Goal: Task Accomplishment & Management: Complete application form

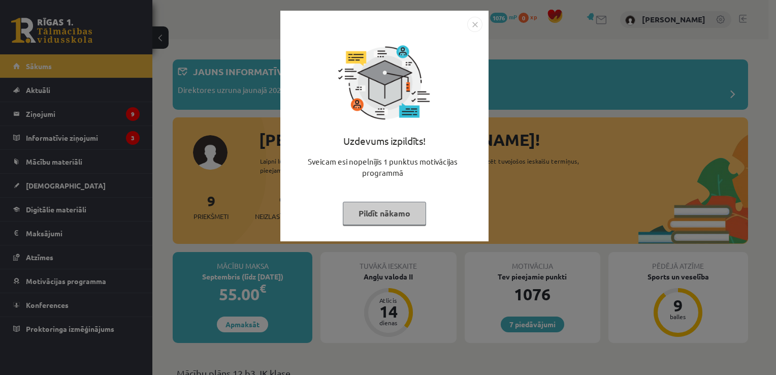
click at [477, 22] on img "Close" at bounding box center [474, 24] width 15 height 15
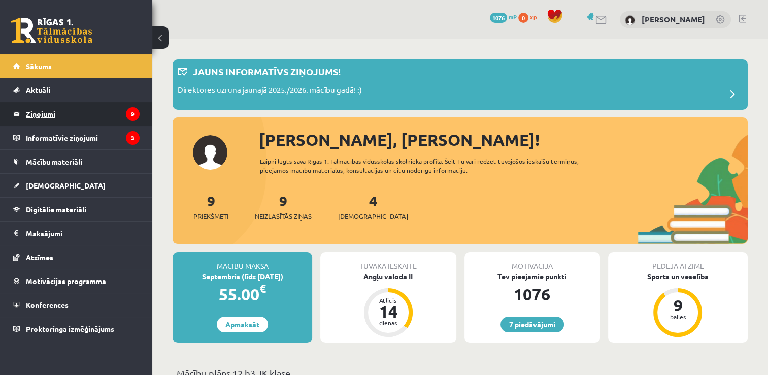
click at [108, 121] on legend "Ziņojumi 9" at bounding box center [83, 113] width 114 height 23
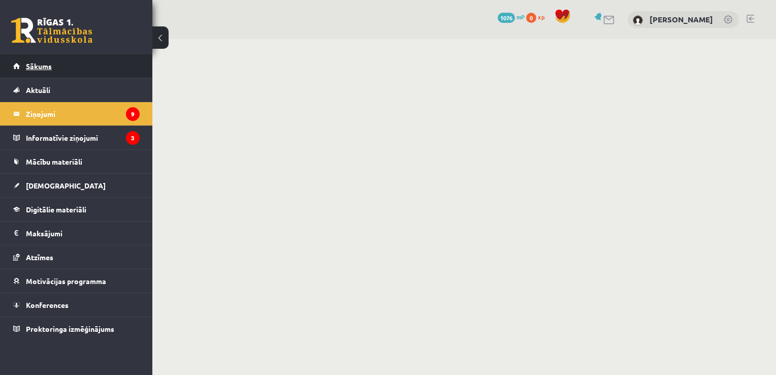
click at [65, 62] on link "Sākums" at bounding box center [76, 65] width 126 height 23
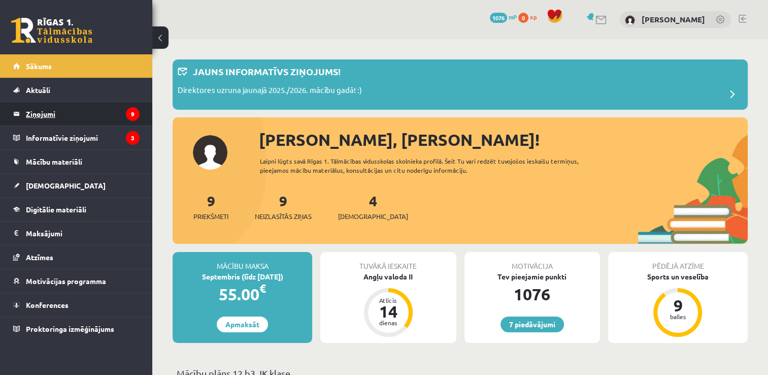
click at [83, 114] on legend "Ziņojumi 9" at bounding box center [83, 113] width 114 height 23
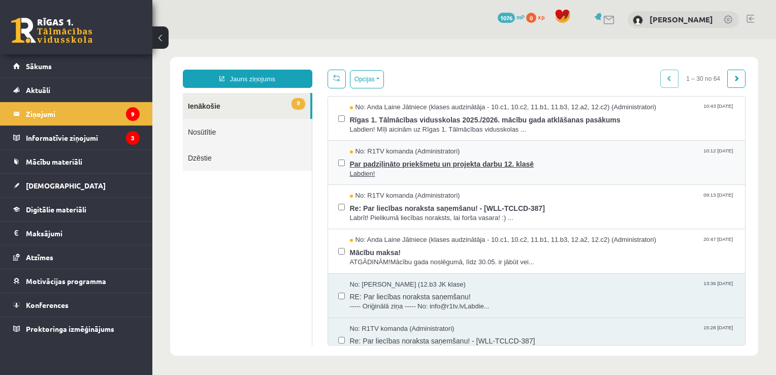
click at [468, 160] on span "Par padziļināto priekšmetu un projekta darbu 12. klasē" at bounding box center [542, 162] width 385 height 13
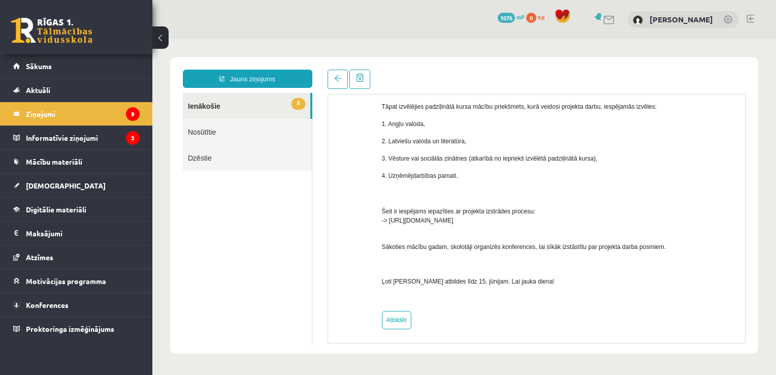
scroll to position [173, 0]
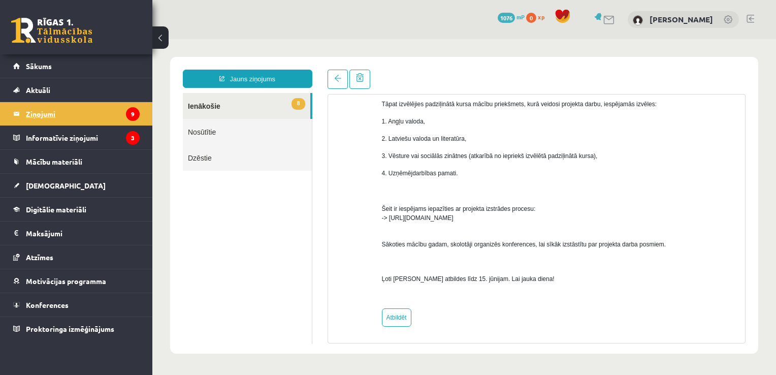
click at [97, 115] on legend "Ziņojumi 9" at bounding box center [83, 113] width 114 height 23
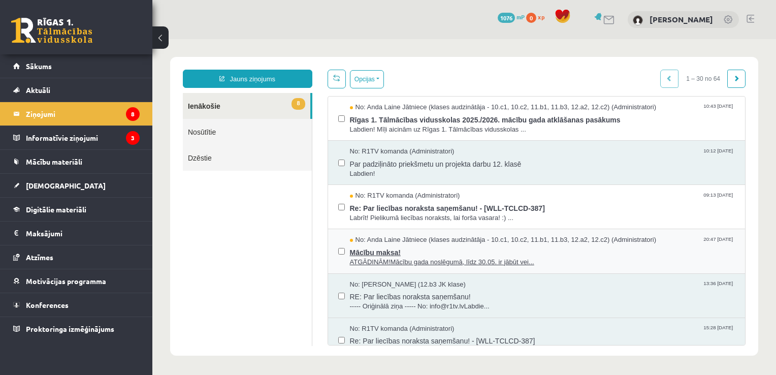
scroll to position [0, 0]
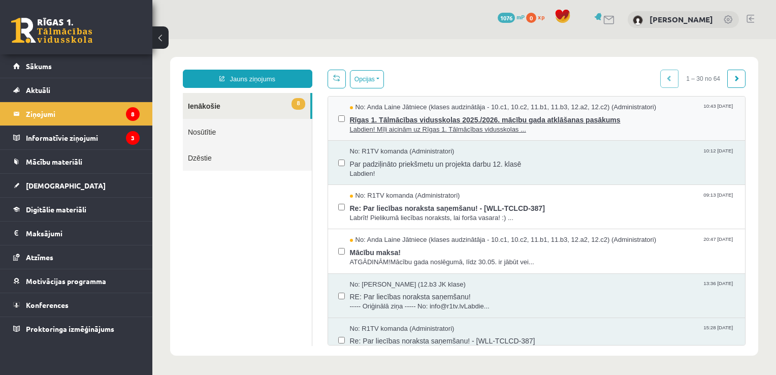
click at [603, 117] on span "Rīgas 1. Tālmācības vidusskolas 2025./2026. mācību gada atklāšanas pasākums" at bounding box center [542, 118] width 385 height 13
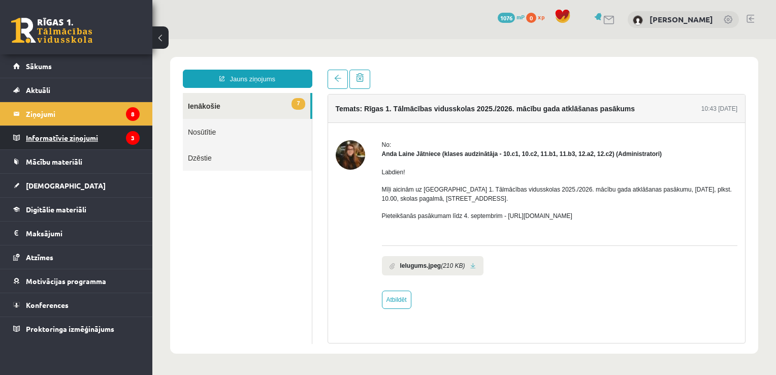
click at [73, 133] on legend "Informatīvie ziņojumi 3" at bounding box center [83, 137] width 114 height 23
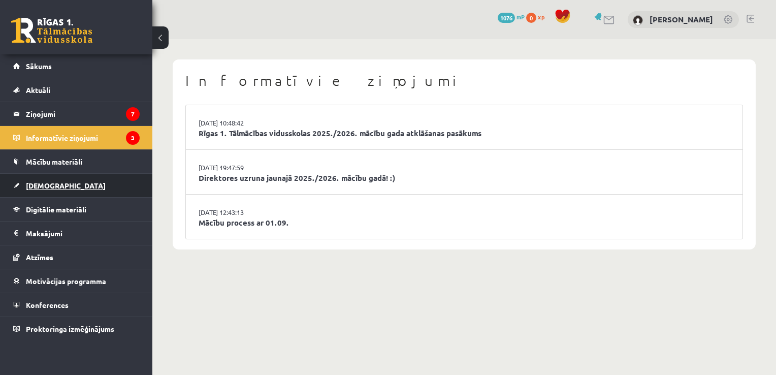
click at [75, 182] on link "[DEMOGRAPHIC_DATA]" at bounding box center [76, 185] width 126 height 23
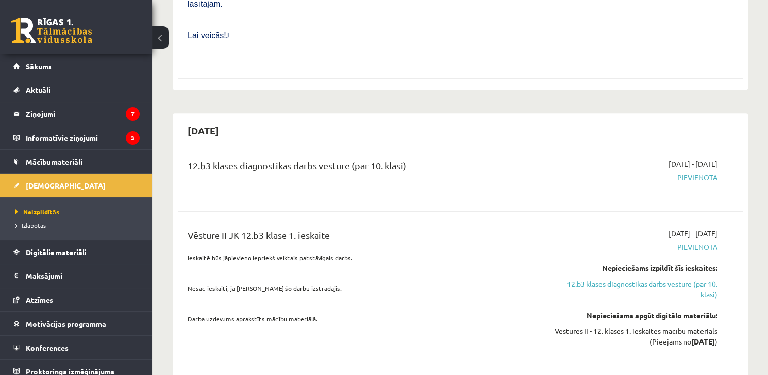
scroll to position [791, 0]
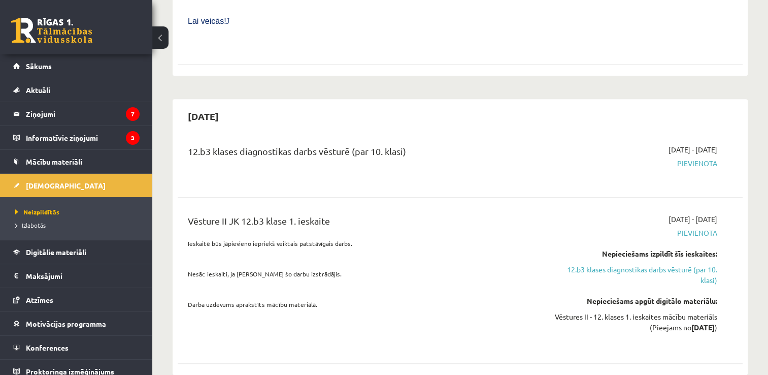
drag, startPoint x: 769, startPoint y: 66, endPoint x: 761, endPoint y: 44, distance: 24.0
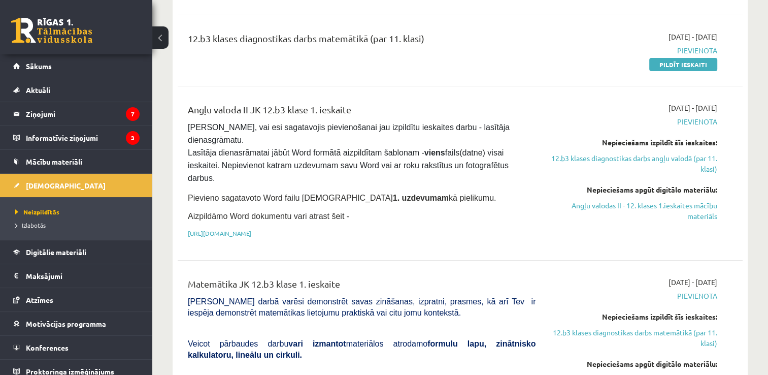
scroll to position [0, 0]
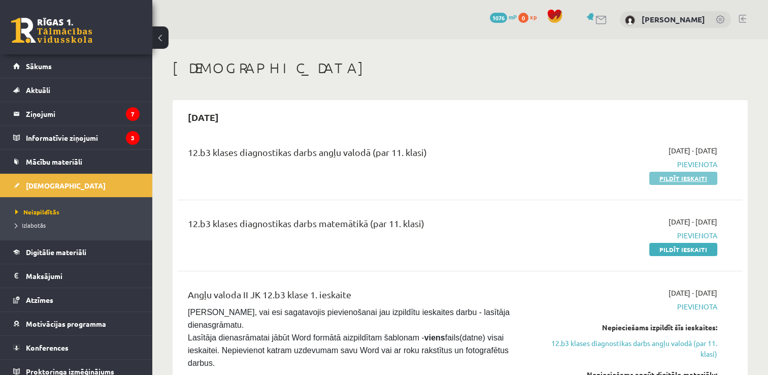
click at [678, 180] on link "Pildīt ieskaiti" at bounding box center [684, 178] width 68 height 13
click at [676, 180] on link "Pildīt ieskaiti" at bounding box center [684, 178] width 68 height 13
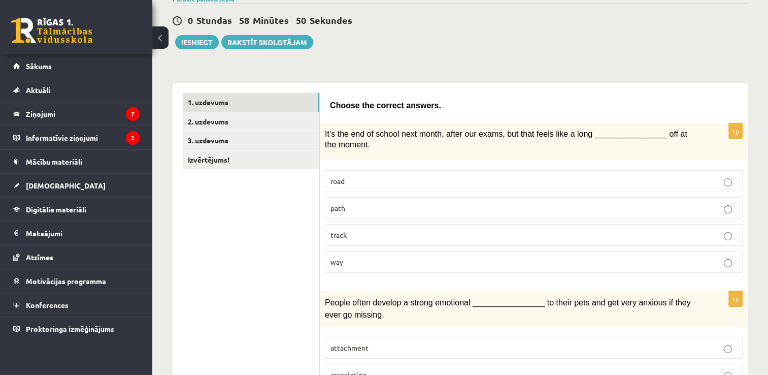
scroll to position [59, 0]
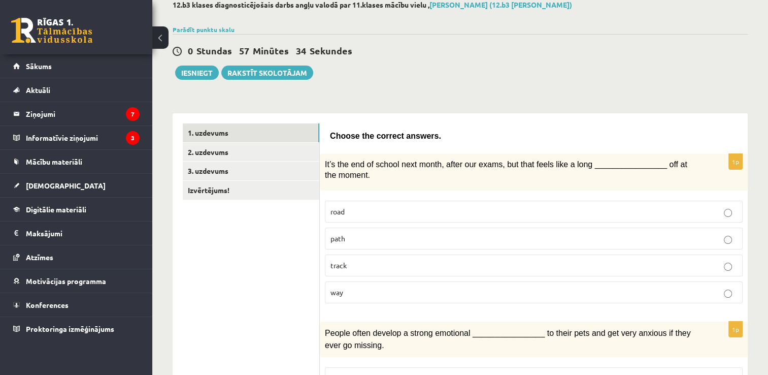
click at [481, 298] on label "way" at bounding box center [534, 292] width 418 height 22
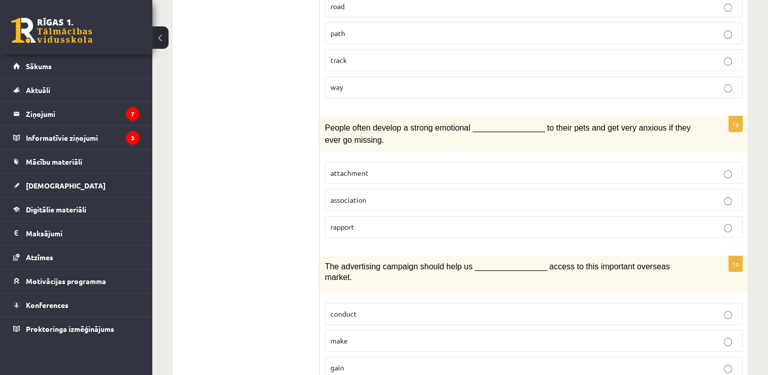
scroll to position [273, 0]
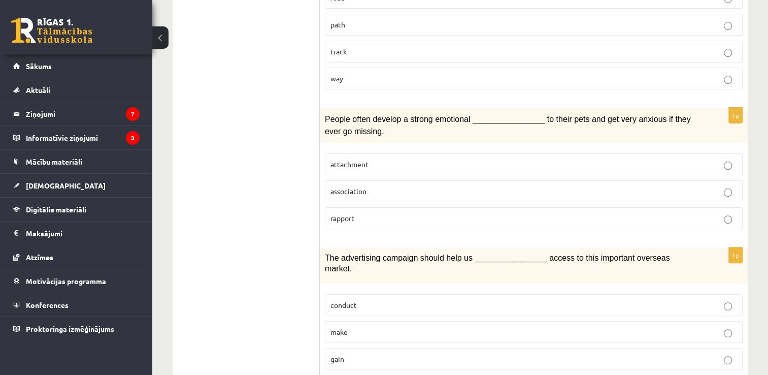
click at [634, 164] on p "attachment" at bounding box center [534, 164] width 407 height 11
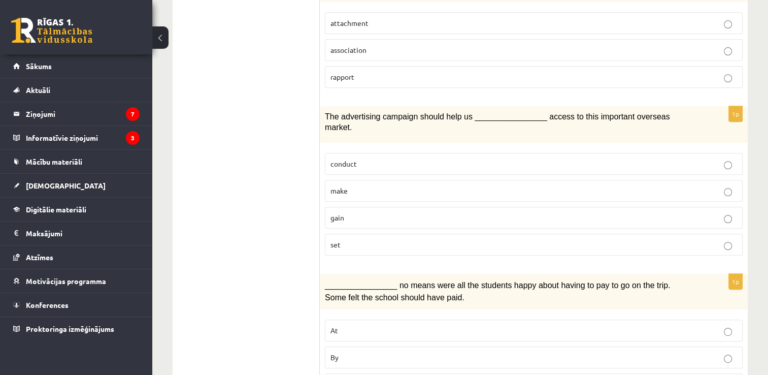
scroll to position [416, 0]
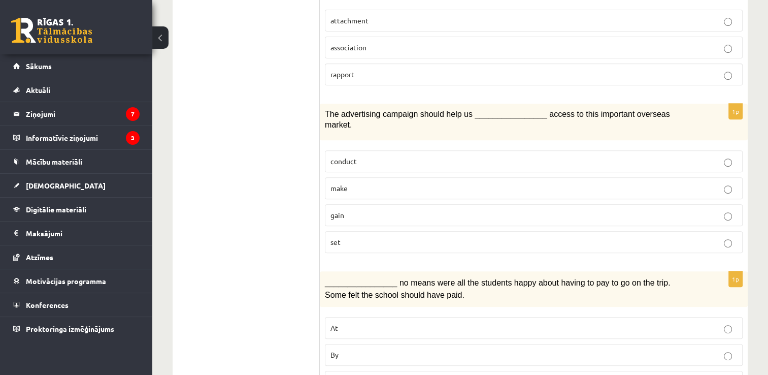
click at [563, 183] on p "make" at bounding box center [534, 188] width 407 height 11
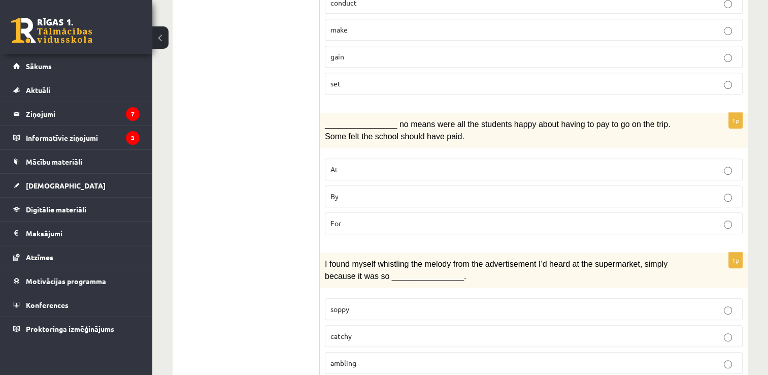
scroll to position [588, 0]
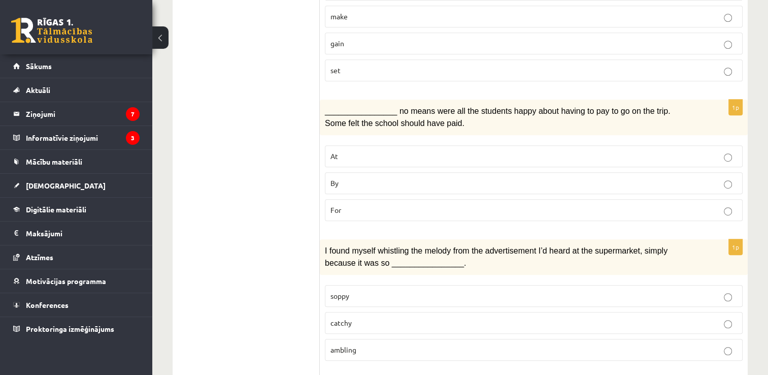
click at [672, 178] on p "By" at bounding box center [534, 183] width 407 height 11
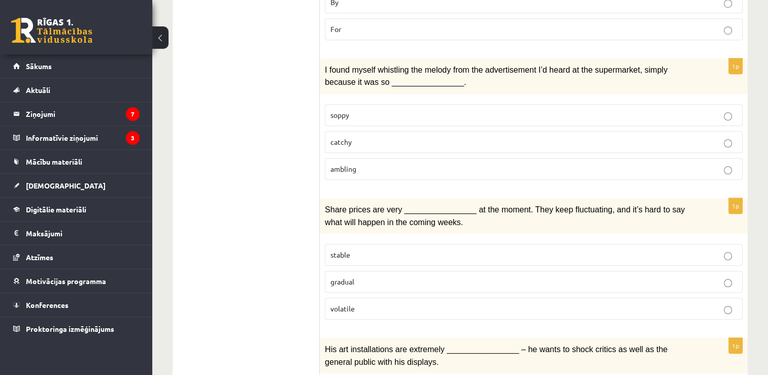
scroll to position [771, 0]
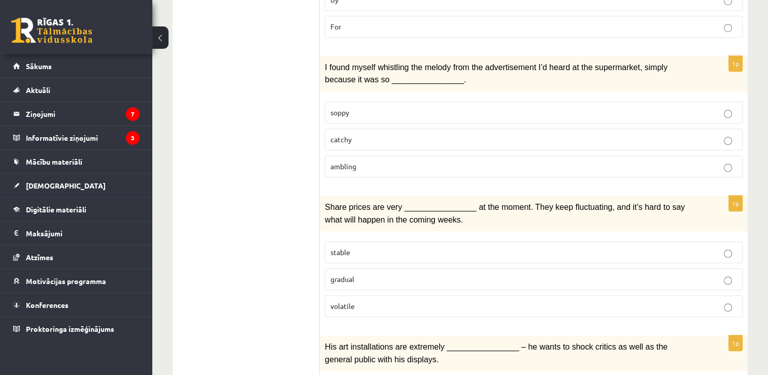
click at [702, 134] on p "catchy" at bounding box center [534, 139] width 407 height 11
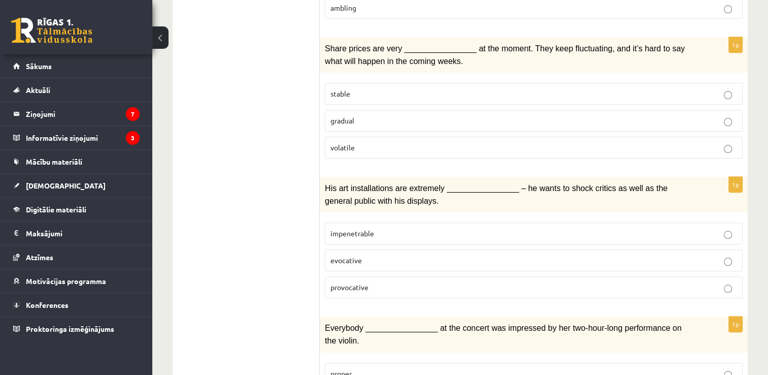
scroll to position [937, 0]
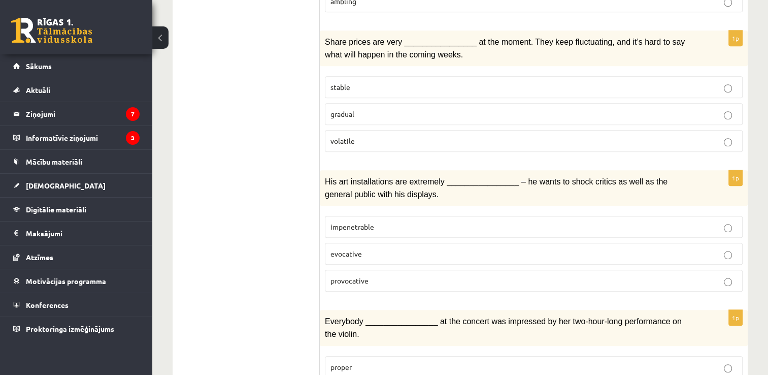
click at [497, 130] on label "volatile" at bounding box center [534, 141] width 418 height 22
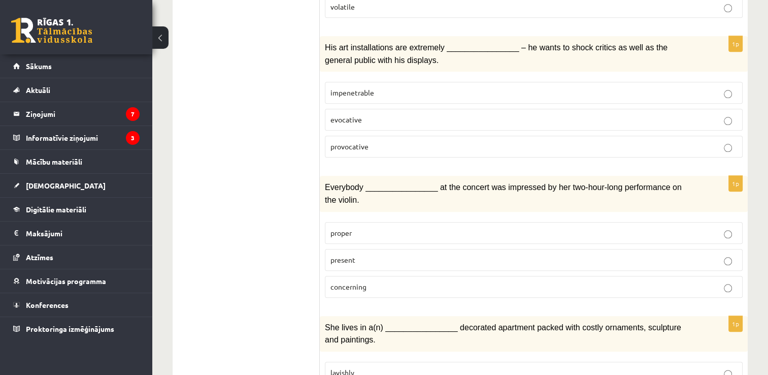
scroll to position [1073, 0]
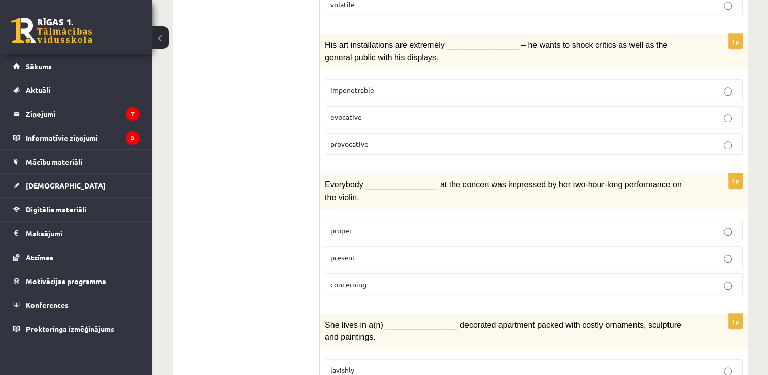
click at [688, 139] on p "provocative" at bounding box center [534, 144] width 407 height 11
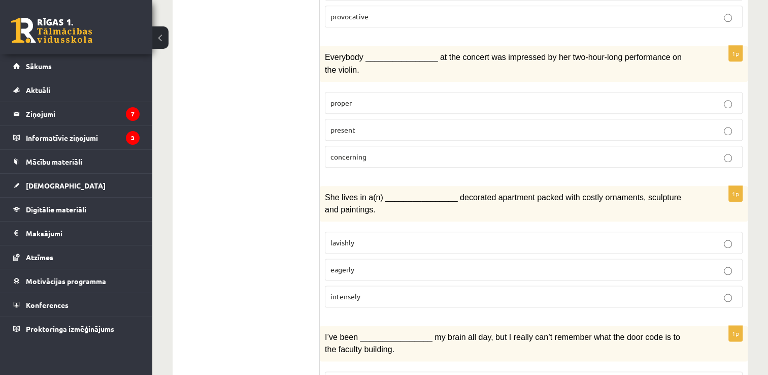
scroll to position [1205, 0]
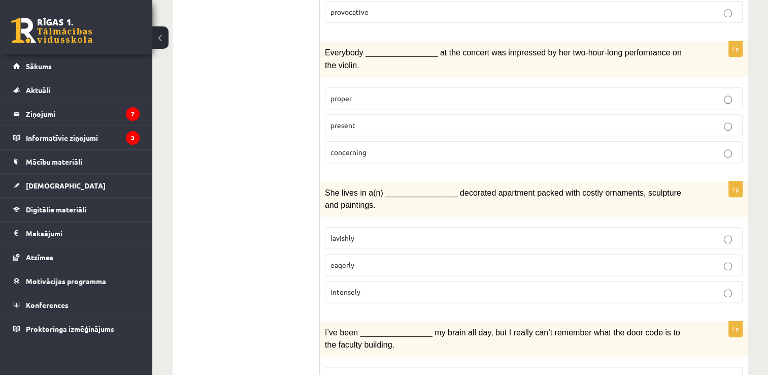
click at [639, 147] on p "concerning" at bounding box center [534, 152] width 407 height 11
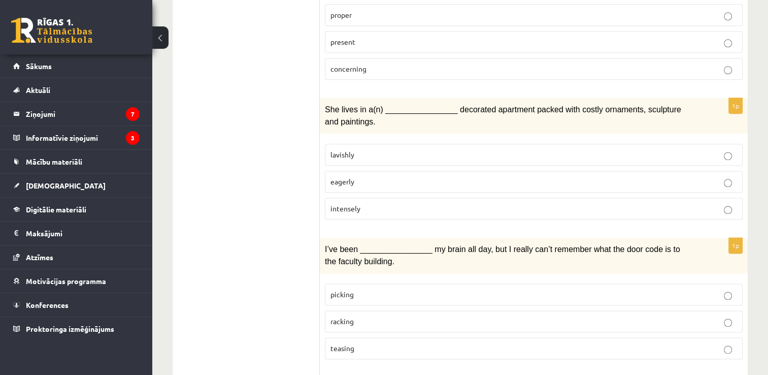
scroll to position [1298, 0]
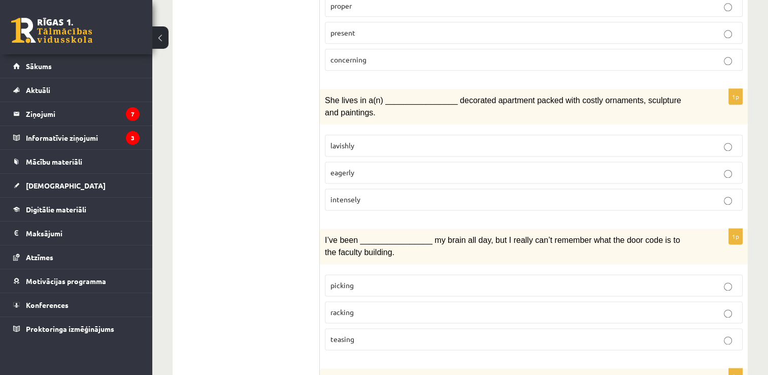
click at [370, 140] on p "lavishly" at bounding box center [534, 145] width 407 height 11
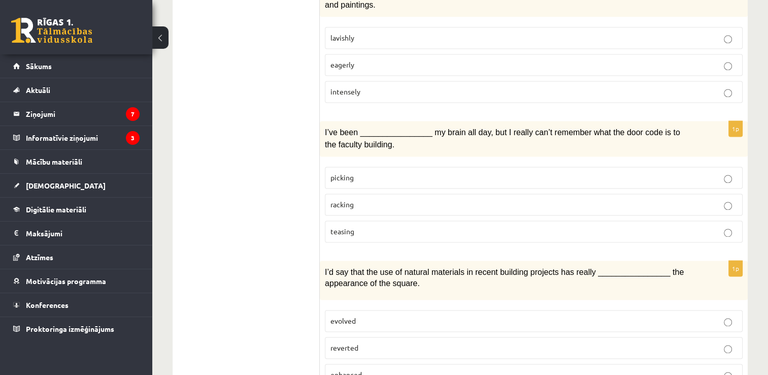
scroll to position [1412, 0]
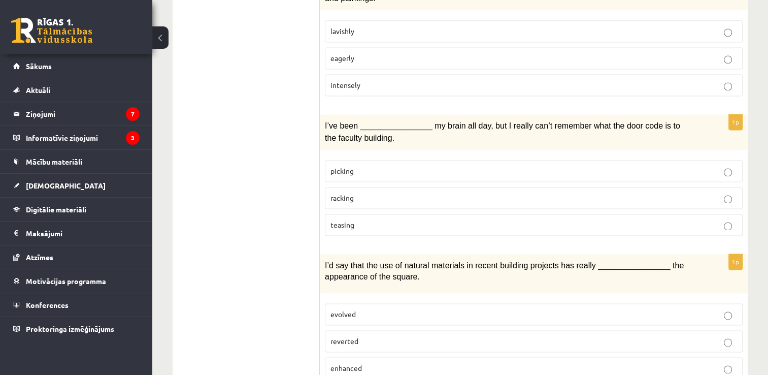
click at [701, 166] on p "picking" at bounding box center [534, 171] width 407 height 11
click at [645, 192] on p "racking" at bounding box center [534, 197] width 407 height 11
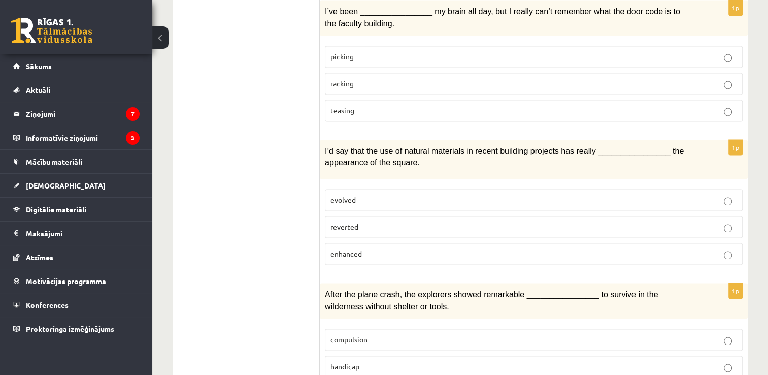
scroll to position [1545, 0]
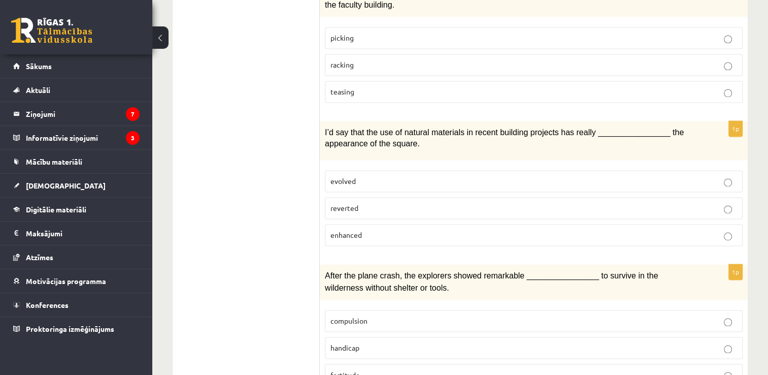
click at [579, 176] on p "evolved" at bounding box center [534, 181] width 407 height 11
click at [656, 369] on p "fortitude" at bounding box center [534, 374] width 407 height 11
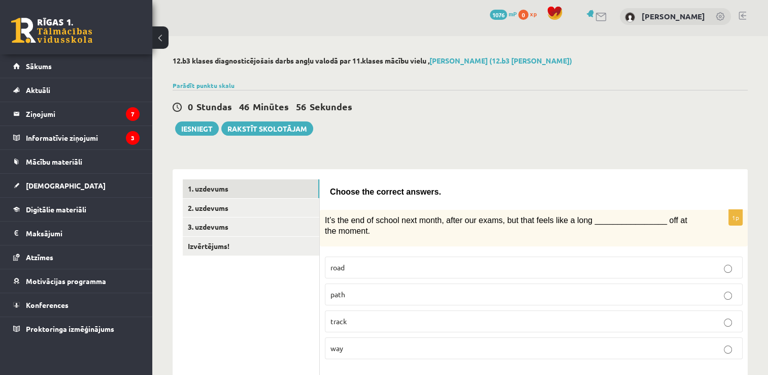
scroll to position [0, 0]
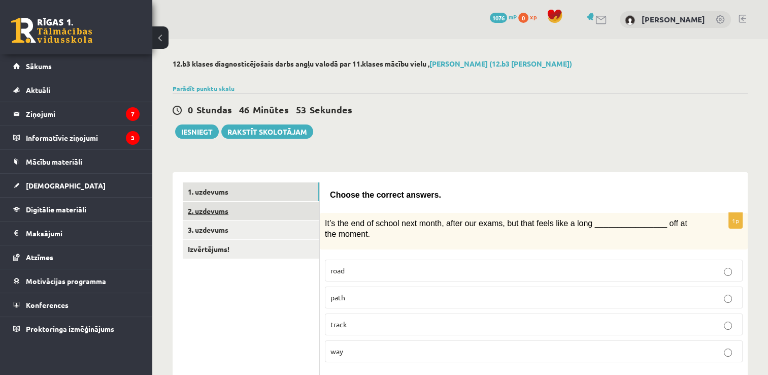
click at [277, 210] on link "2. uzdevums" at bounding box center [251, 211] width 137 height 19
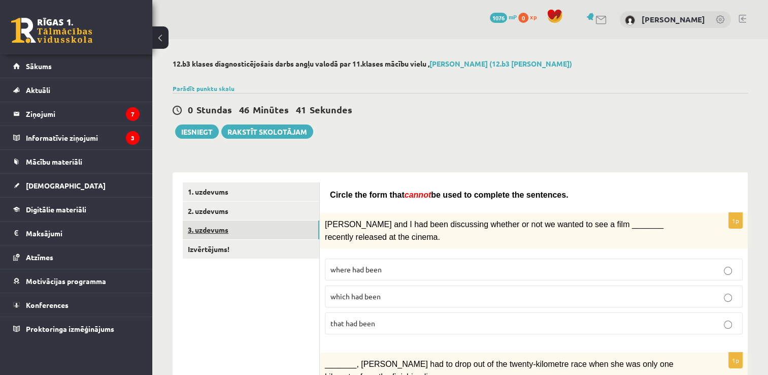
click at [230, 229] on link "3. uzdevums" at bounding box center [251, 229] width 137 height 19
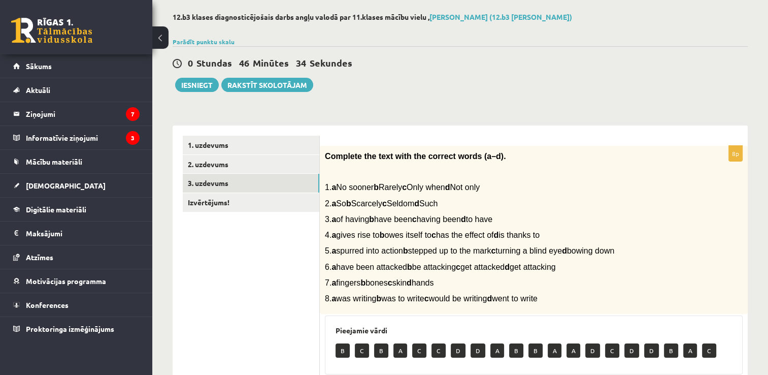
scroll to position [49, 0]
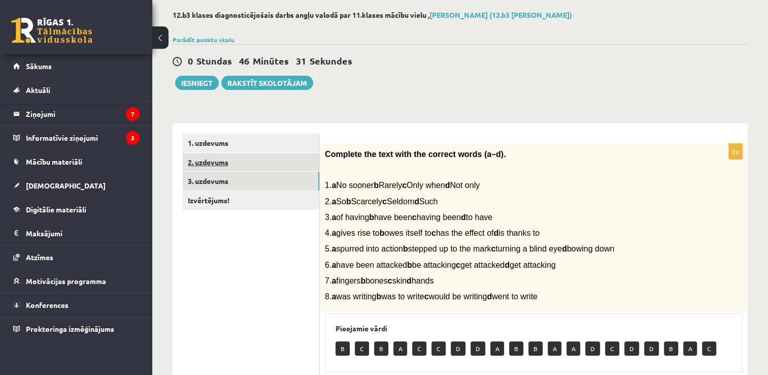
click at [292, 166] on link "2. uzdevums" at bounding box center [251, 162] width 137 height 19
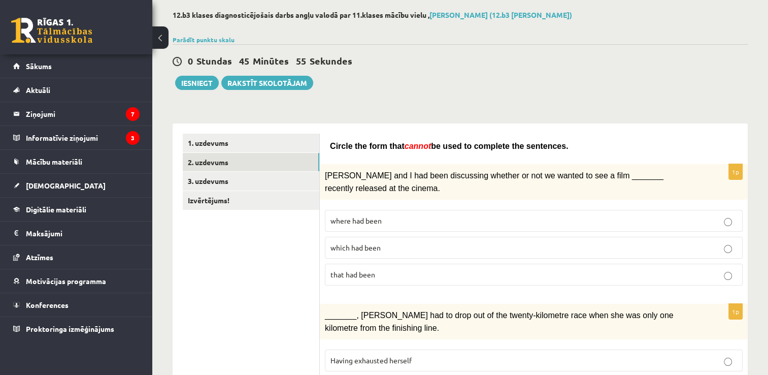
click at [440, 220] on p "where had been" at bounding box center [534, 220] width 407 height 11
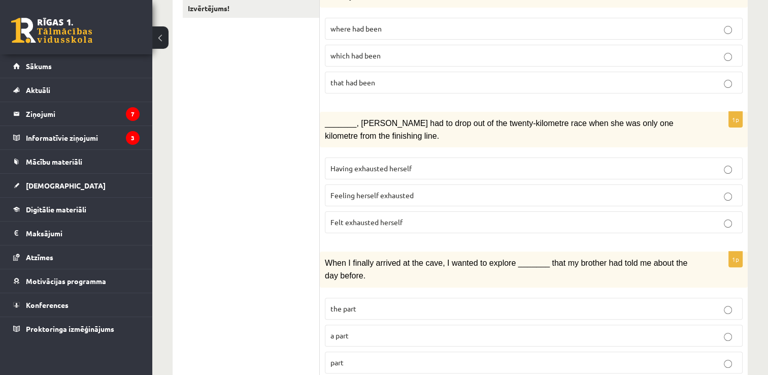
scroll to position [246, 0]
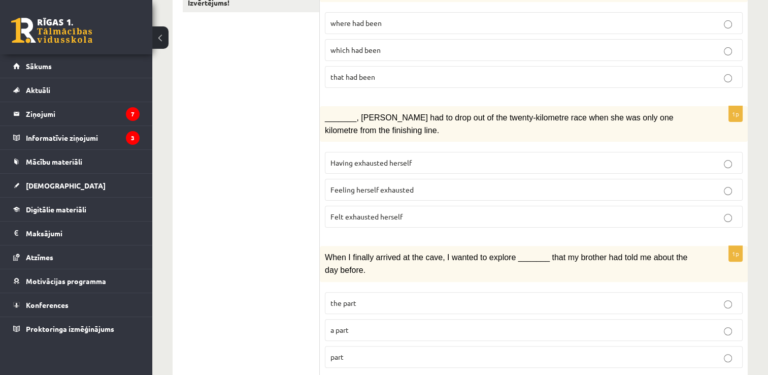
click at [568, 159] on p "Having exhausted herself" at bounding box center [534, 162] width 407 height 11
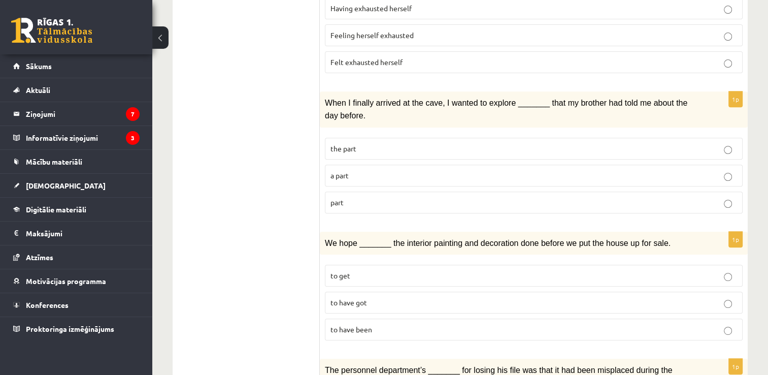
scroll to position [403, 0]
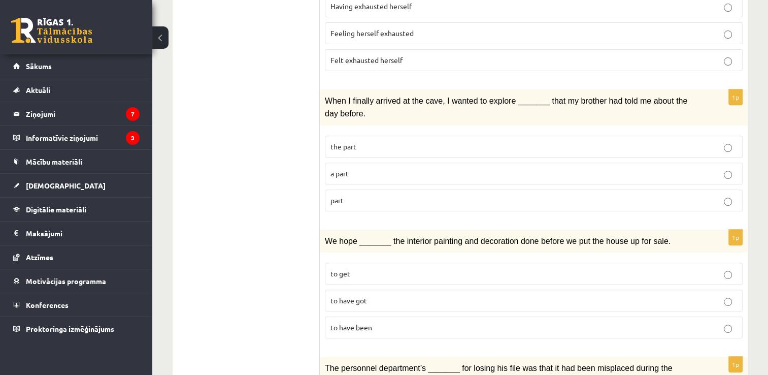
click at [489, 195] on p "part" at bounding box center [534, 200] width 407 height 11
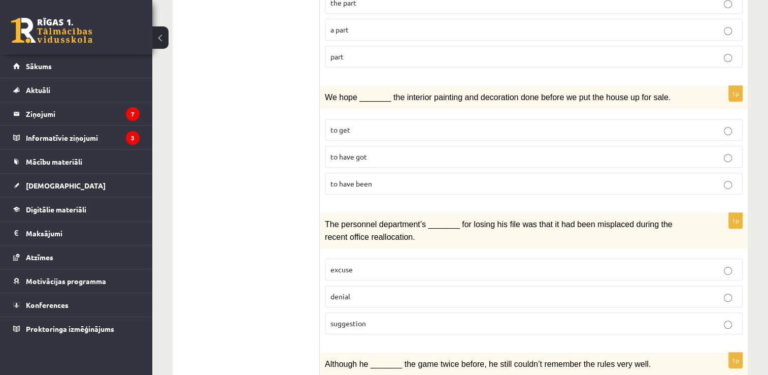
scroll to position [549, 0]
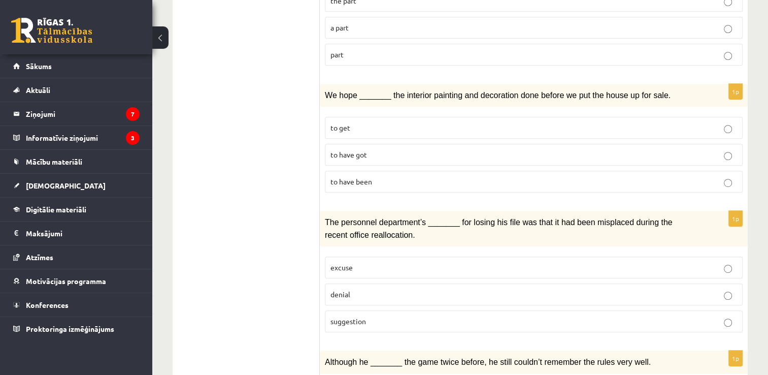
click at [398, 176] on p "to have been" at bounding box center [534, 181] width 407 height 11
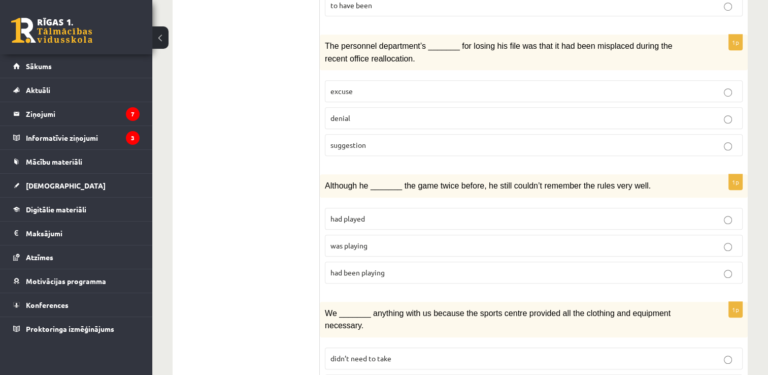
scroll to position [728, 0]
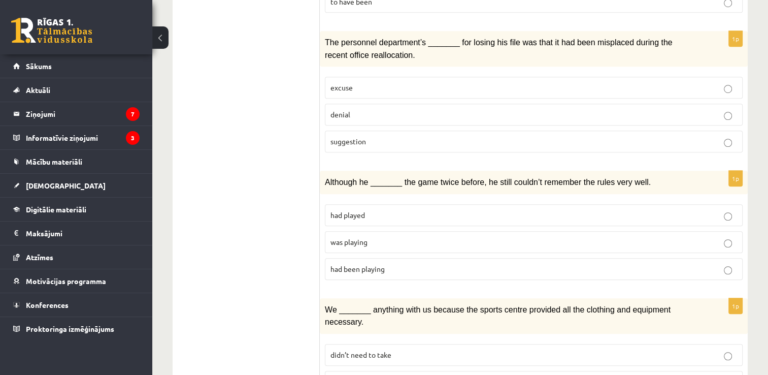
click at [680, 136] on p "suggestion" at bounding box center [534, 141] width 407 height 11
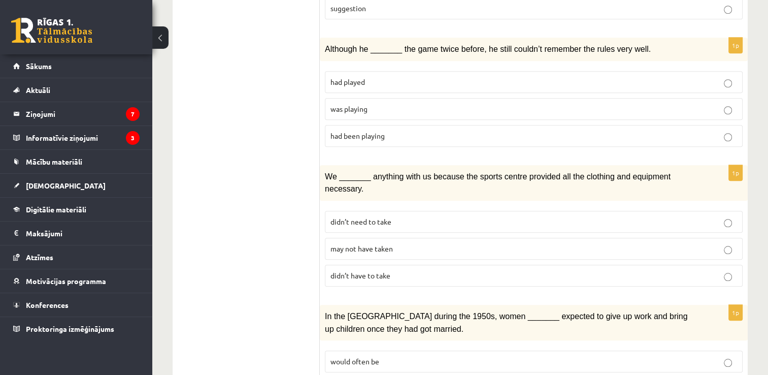
scroll to position [874, 0]
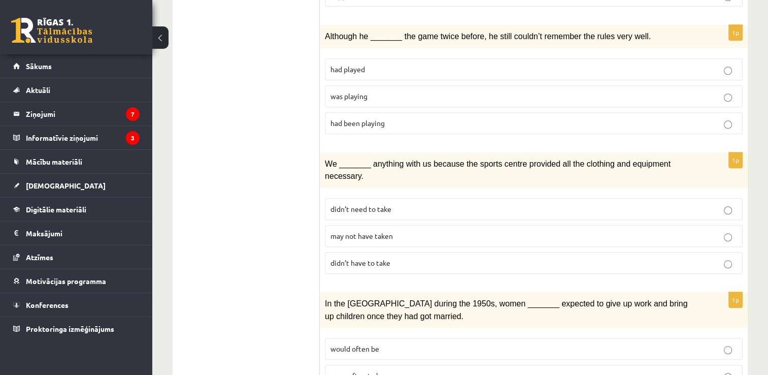
click at [544, 85] on label "was playing" at bounding box center [534, 96] width 418 height 22
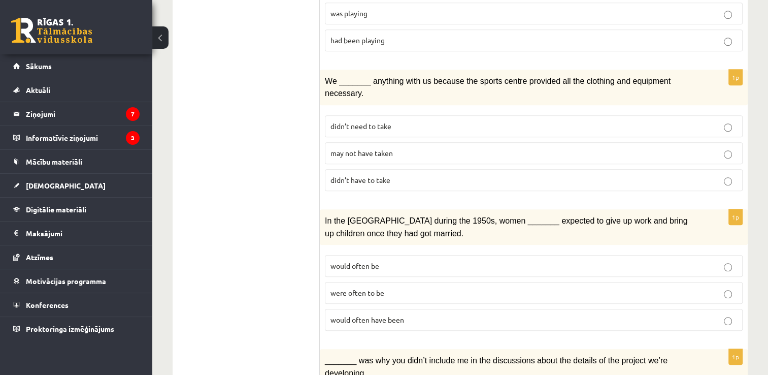
scroll to position [961, 0]
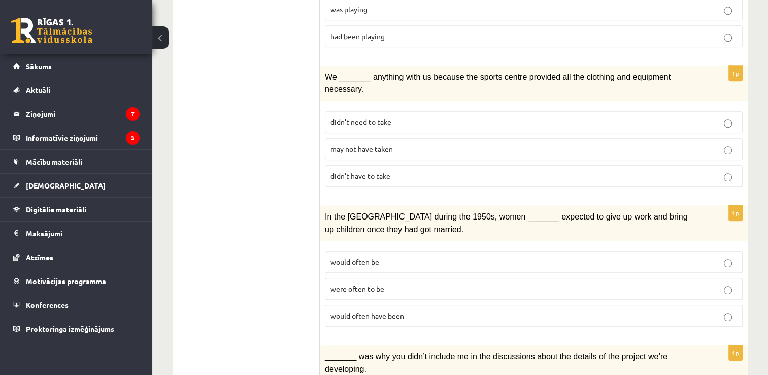
click at [406, 171] on p "didn’t have to take" at bounding box center [534, 176] width 407 height 11
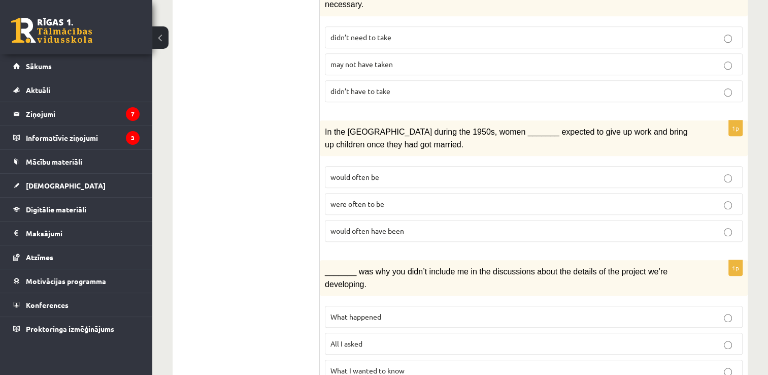
scroll to position [1058, 0]
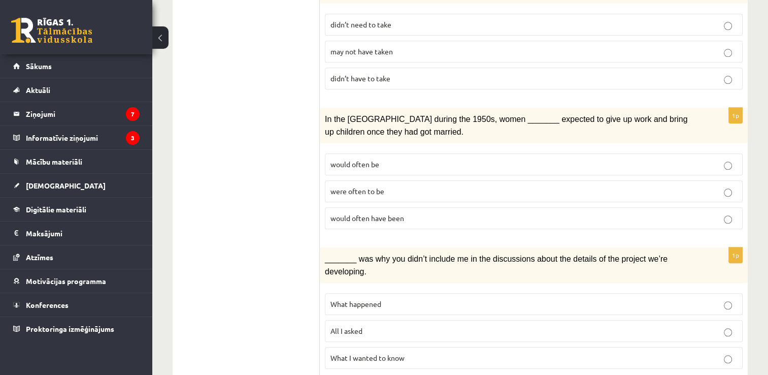
click at [425, 213] on p "would often have been" at bounding box center [534, 218] width 407 height 11
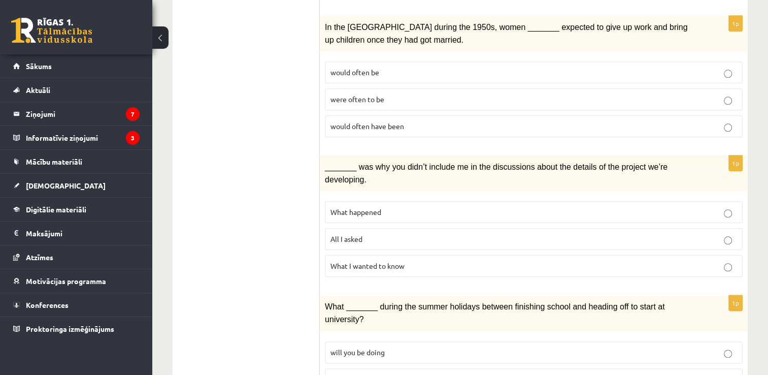
scroll to position [1152, 0]
click at [600, 205] on p "What happened" at bounding box center [534, 210] width 407 height 11
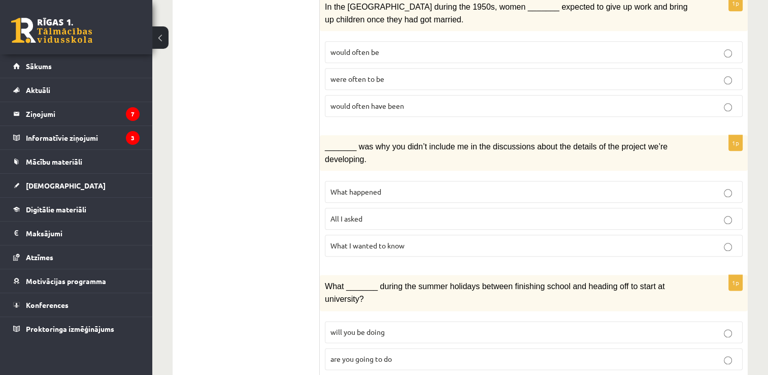
scroll to position [1171, 0]
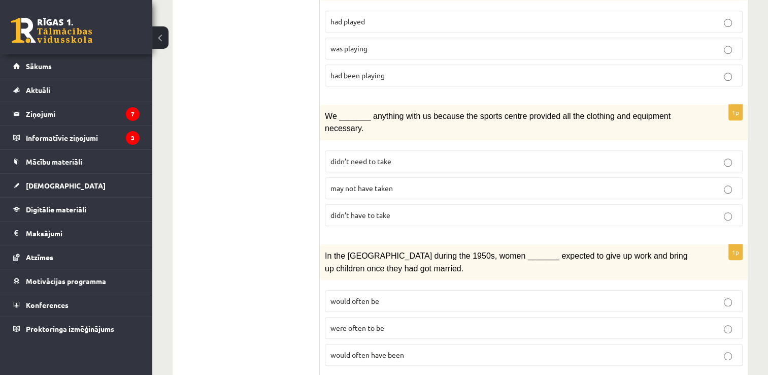
scroll to position [0, 0]
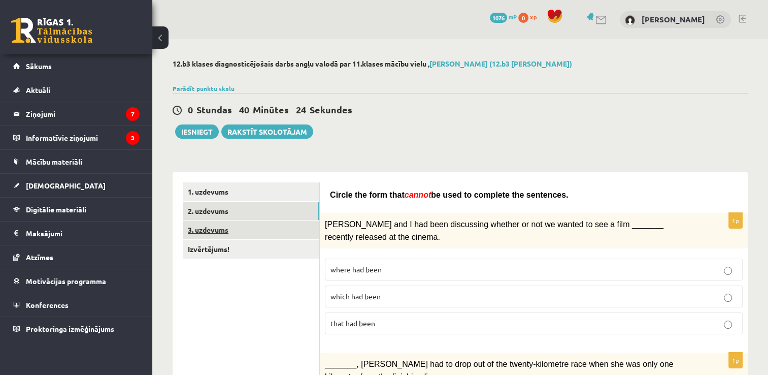
click at [230, 224] on link "3. uzdevums" at bounding box center [251, 229] width 137 height 19
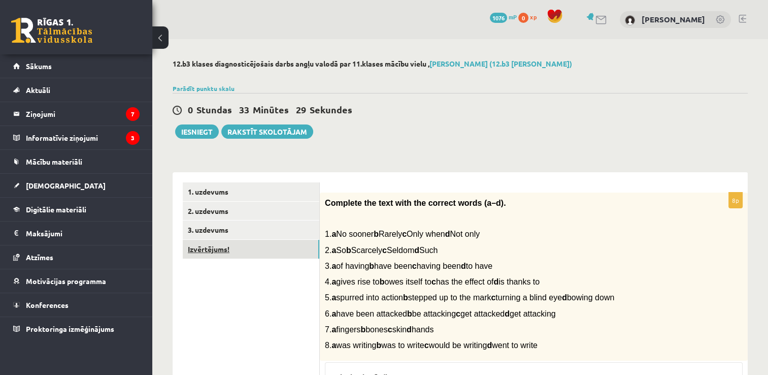
click at [265, 254] on link "Izvērtējums!" at bounding box center [251, 249] width 137 height 19
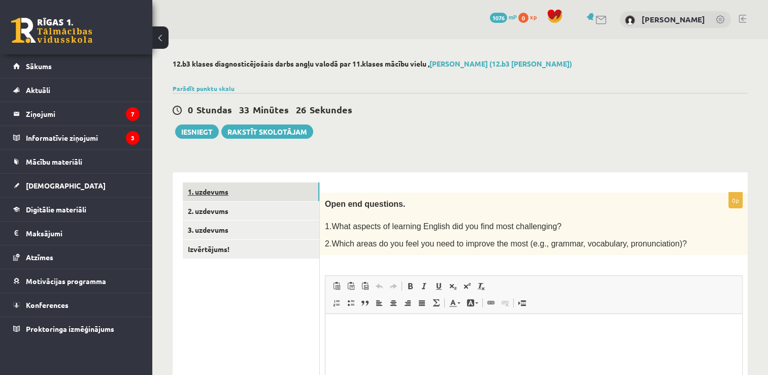
click at [254, 193] on link "1. uzdevums" at bounding box center [251, 191] width 137 height 19
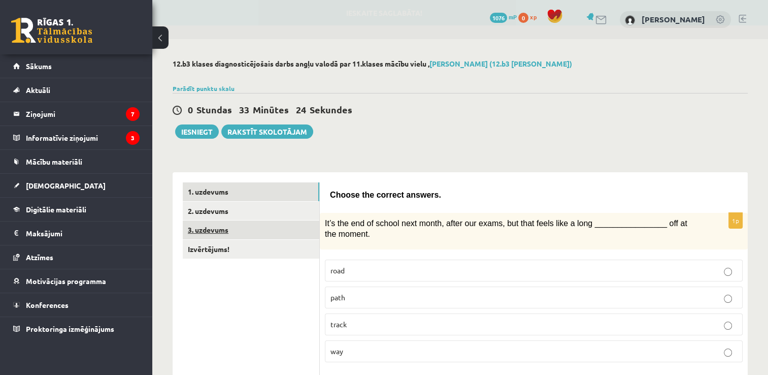
click at [240, 225] on link "3. uzdevums" at bounding box center [251, 229] width 137 height 19
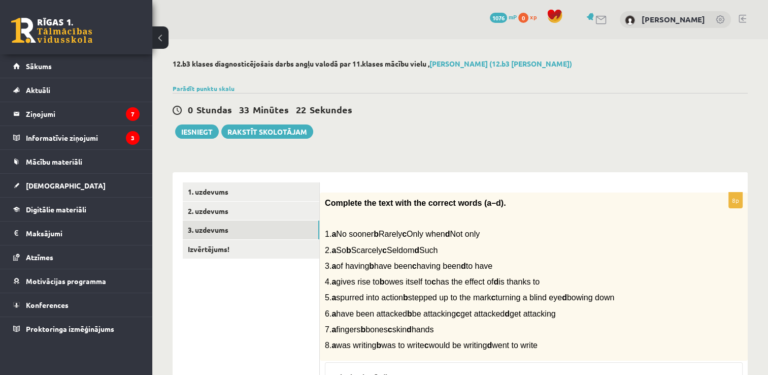
click at [762, 103] on div "12.b3 klases diagnosticējošais darbs angļu valodā par 11.klases mācību vielu , …" at bounding box center [460, 368] width 616 height 659
click at [203, 131] on button "Iesniegt" at bounding box center [197, 131] width 44 height 14
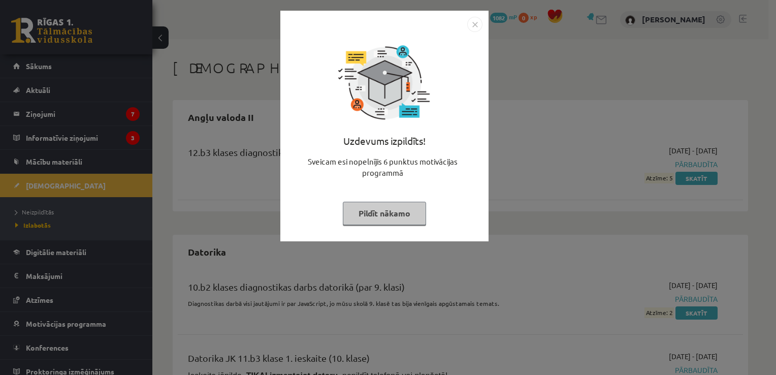
click at [469, 25] on img "Close" at bounding box center [474, 24] width 15 height 15
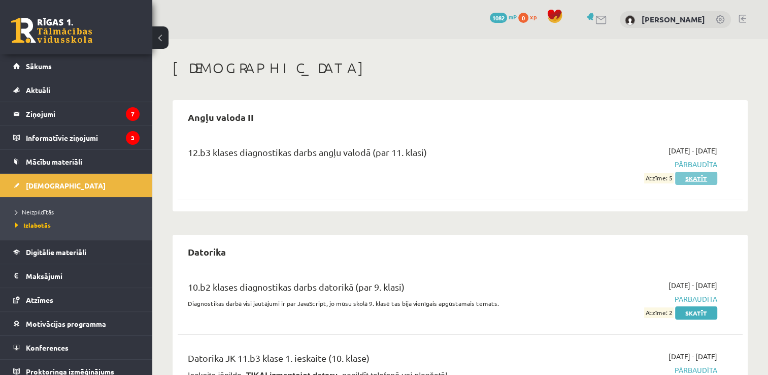
click at [689, 178] on link "Skatīt" at bounding box center [696, 178] width 42 height 13
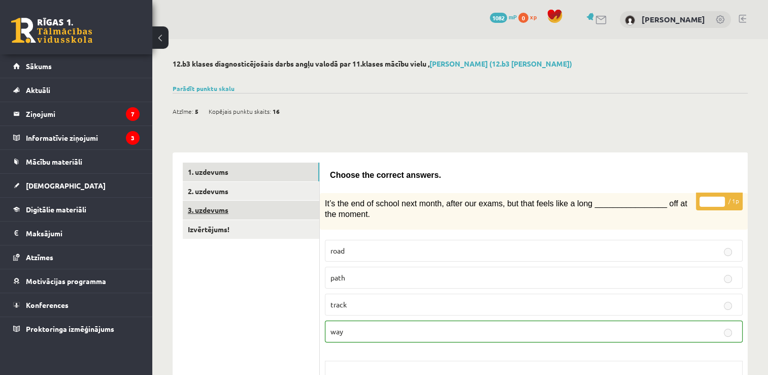
click at [266, 204] on link "3. uzdevums" at bounding box center [251, 210] width 137 height 19
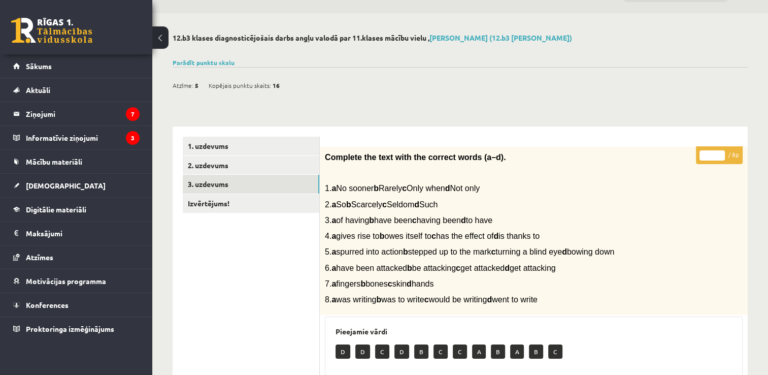
scroll to position [27, 0]
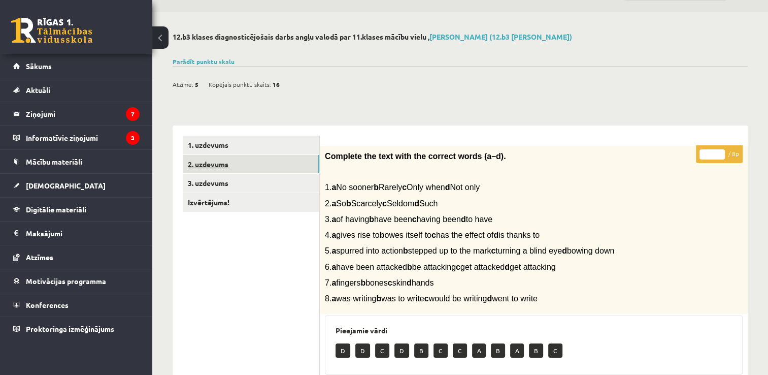
click at [303, 170] on link "2. uzdevums" at bounding box center [251, 164] width 137 height 19
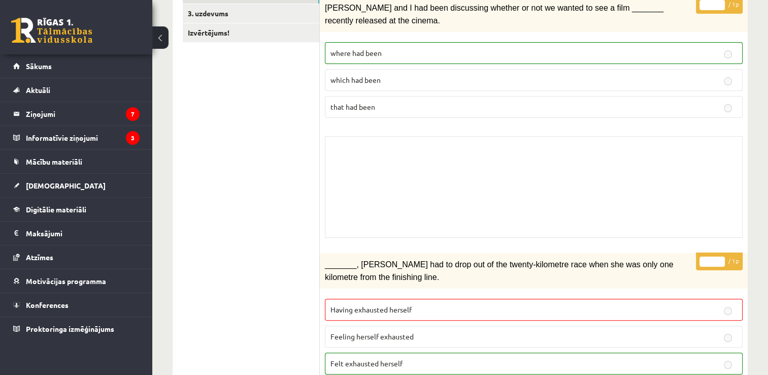
scroll to position [0, 0]
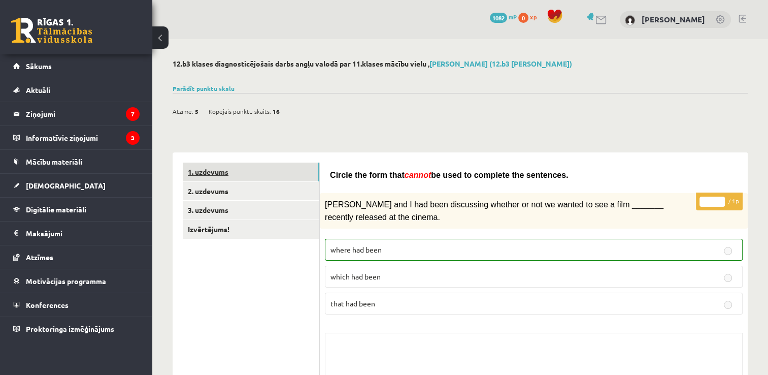
click at [271, 170] on link "1. uzdevums" at bounding box center [251, 172] width 137 height 19
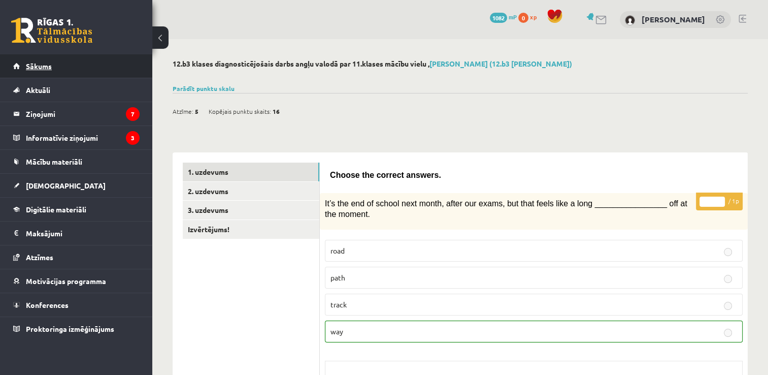
click at [42, 74] on link "Sākums" at bounding box center [76, 65] width 126 height 23
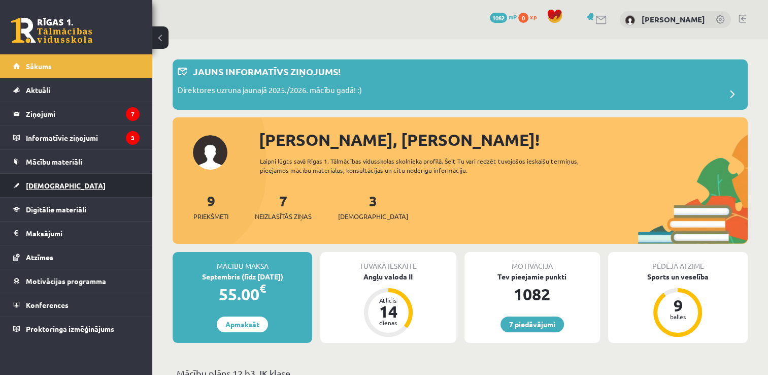
click at [54, 176] on link "[DEMOGRAPHIC_DATA]" at bounding box center [76, 185] width 126 height 23
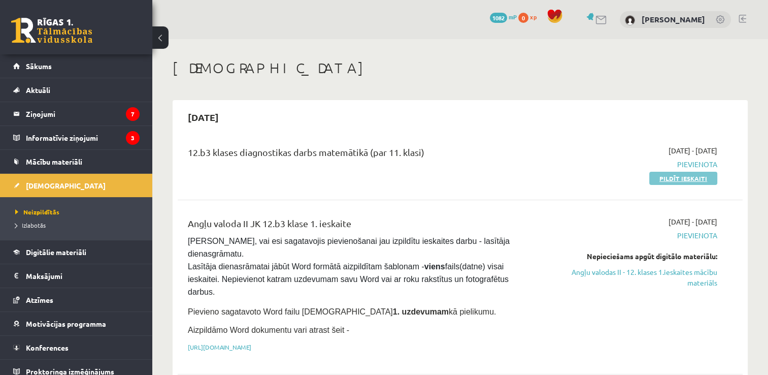
click at [700, 174] on link "Pildīt ieskaiti" at bounding box center [684, 178] width 68 height 13
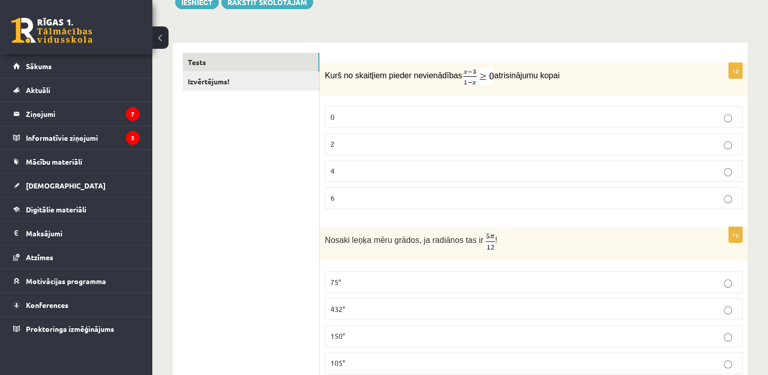
scroll to position [123, 0]
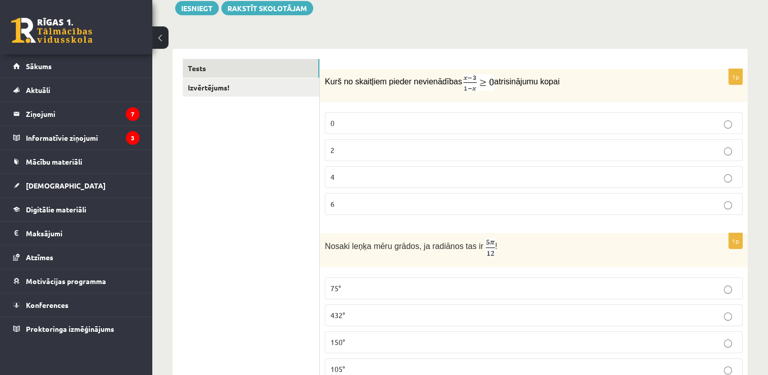
click at [606, 122] on p "0" at bounding box center [534, 123] width 407 height 11
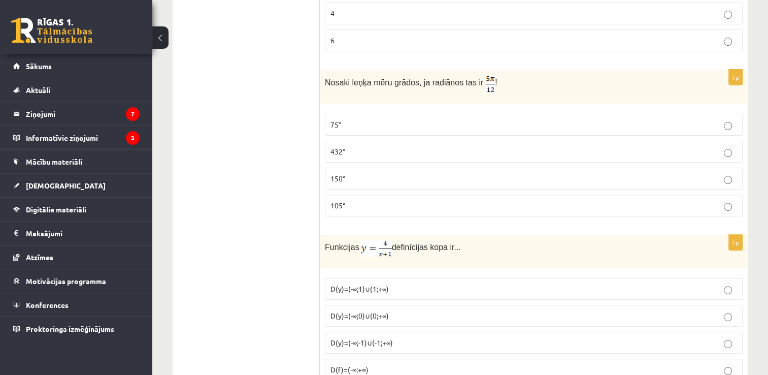
scroll to position [324, 0]
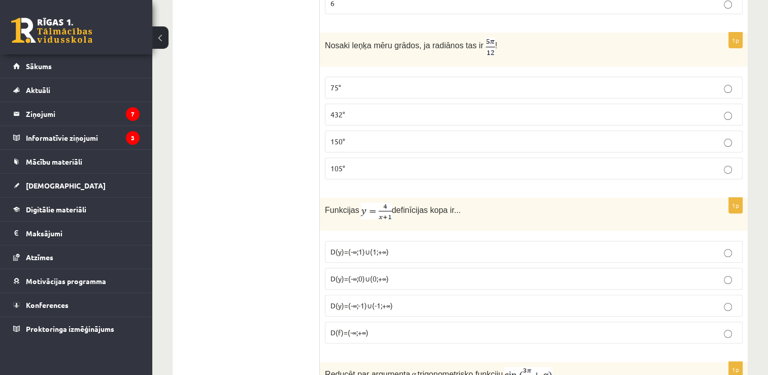
click at [615, 89] on p "75°" at bounding box center [534, 87] width 407 height 11
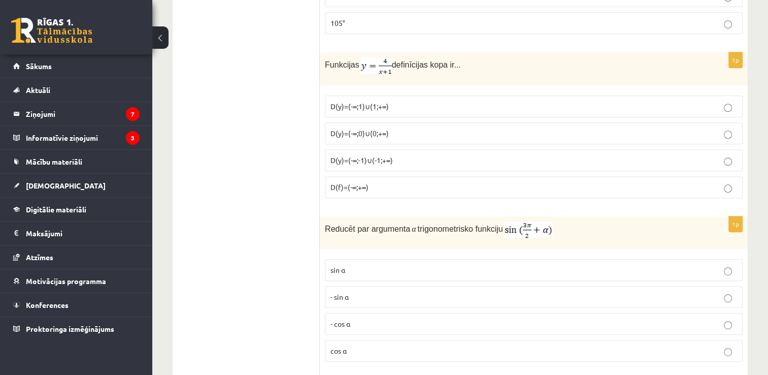
scroll to position [481, 0]
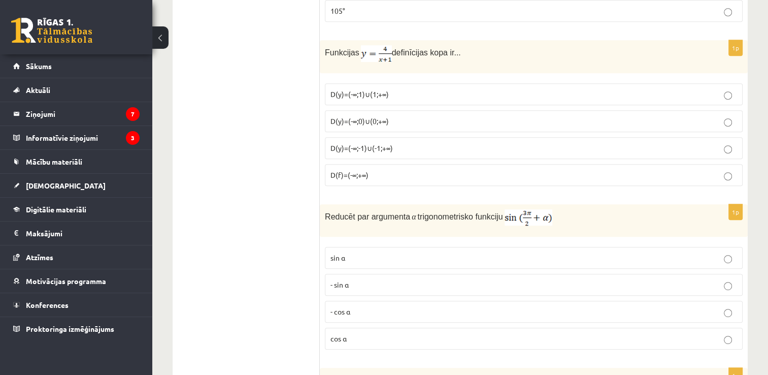
click at [460, 143] on p "D(y)=(-∞;-1)∪(-1;+∞)" at bounding box center [534, 148] width 407 height 11
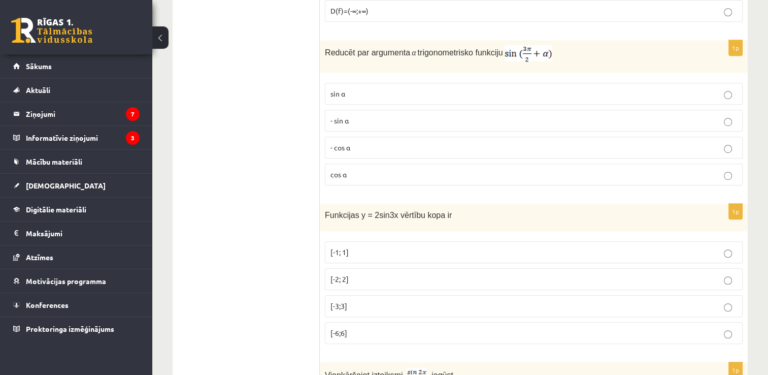
scroll to position [633, 0]
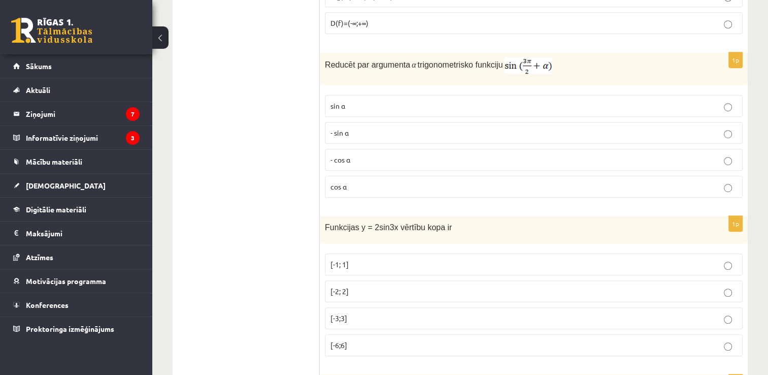
click at [633, 156] on p "- cos ⁡α" at bounding box center [534, 159] width 407 height 11
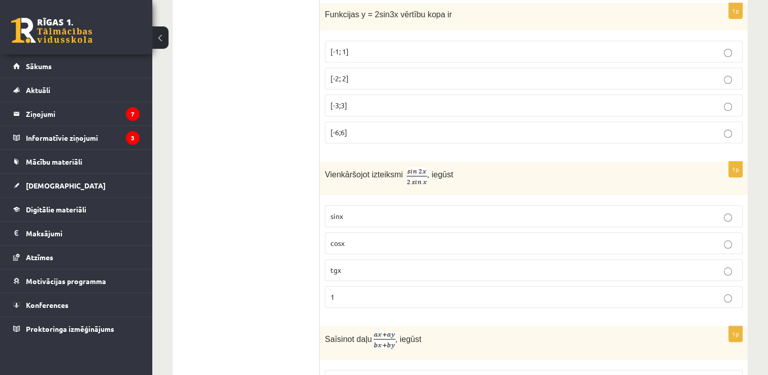
scroll to position [828, 0]
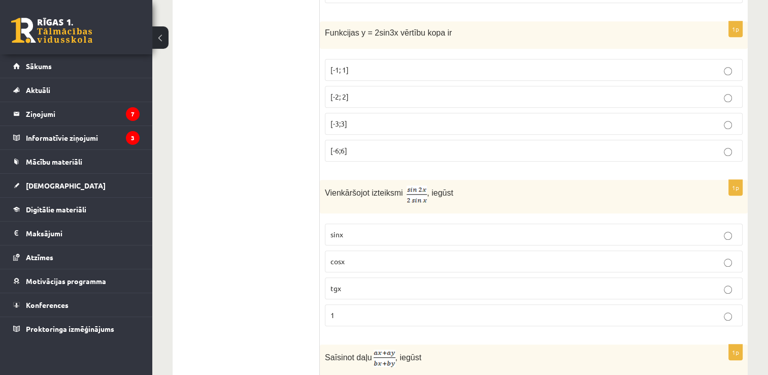
click at [477, 145] on p "[-6;6]" at bounding box center [534, 150] width 407 height 11
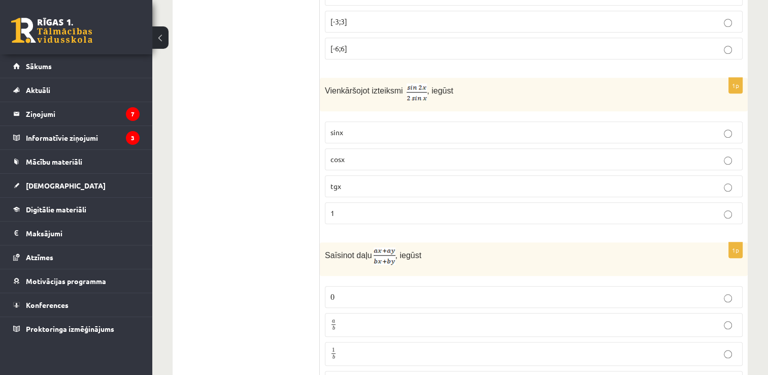
scroll to position [936, 0]
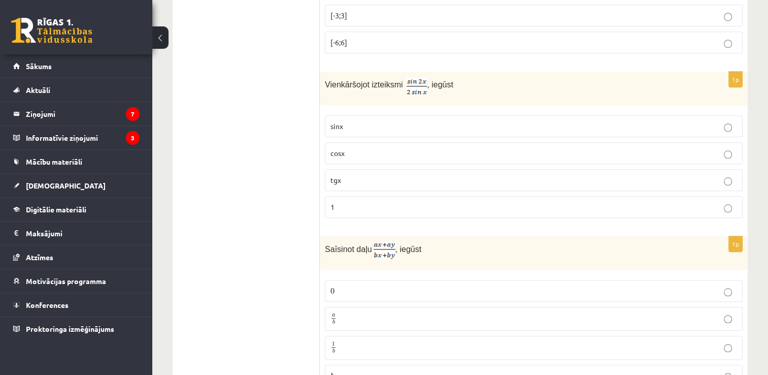
click at [667, 152] on p "cosx" at bounding box center [534, 153] width 407 height 11
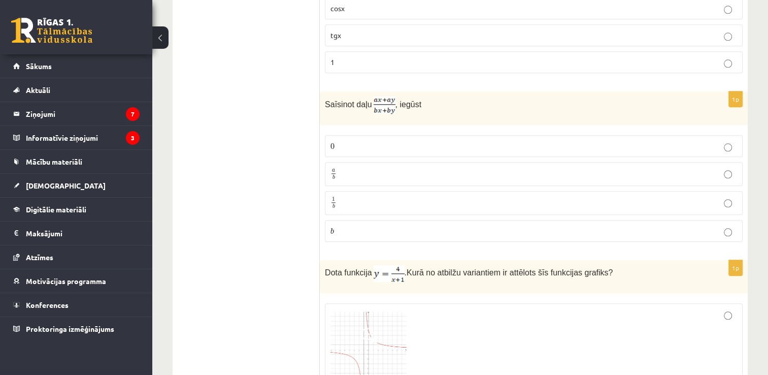
scroll to position [1093, 0]
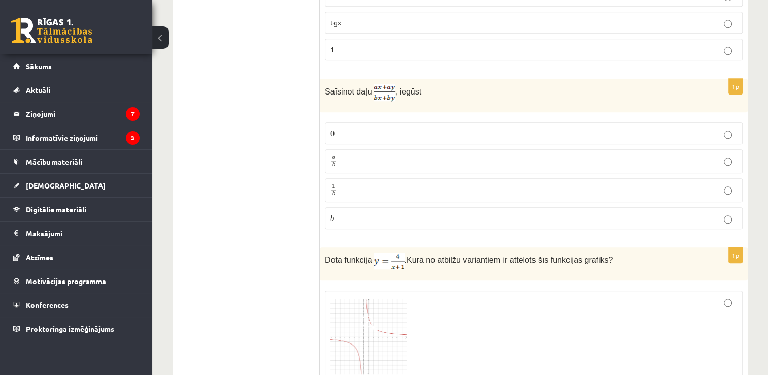
click at [583, 155] on p "a b a b" at bounding box center [534, 161] width 407 height 13
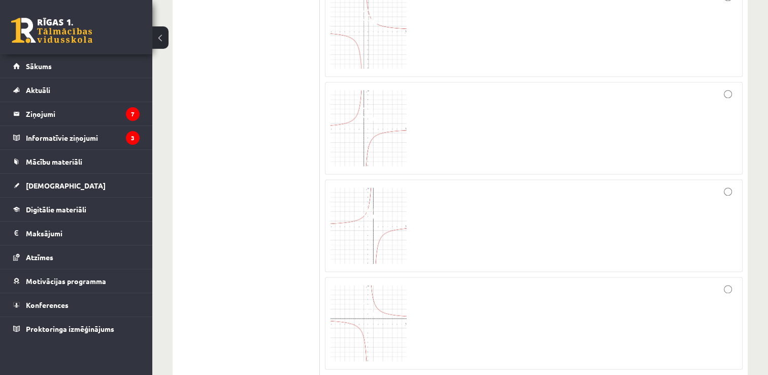
scroll to position [1430, 0]
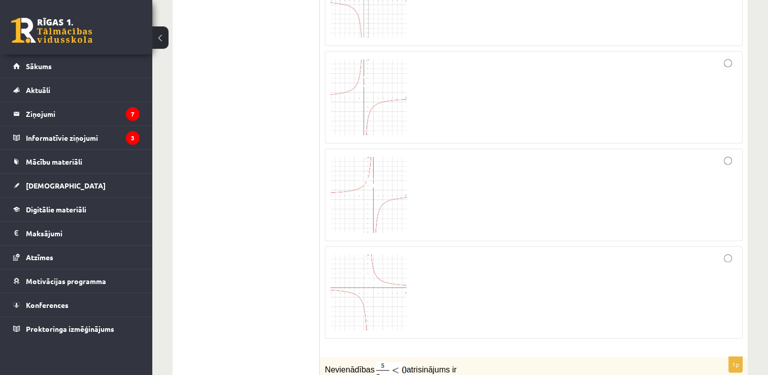
click at [627, 262] on div at bounding box center [534, 291] width 407 height 81
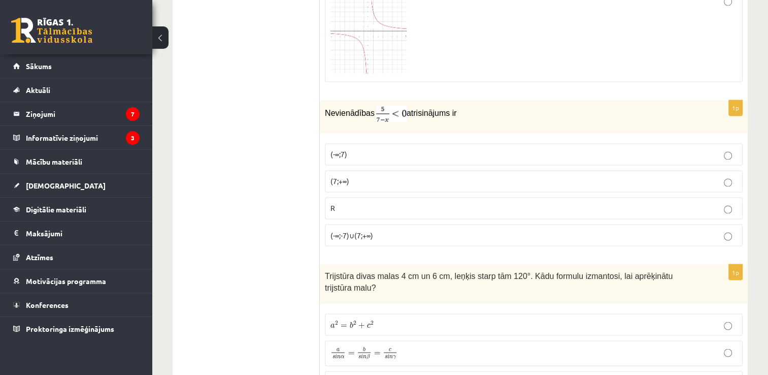
scroll to position [1699, 0]
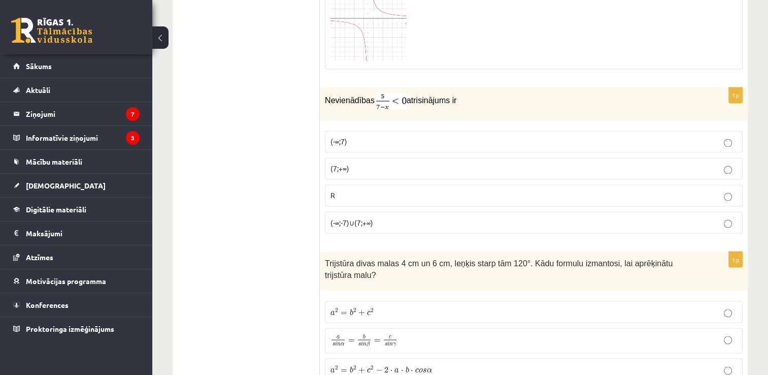
click at [592, 157] on label "(7;+∞)" at bounding box center [534, 168] width 418 height 22
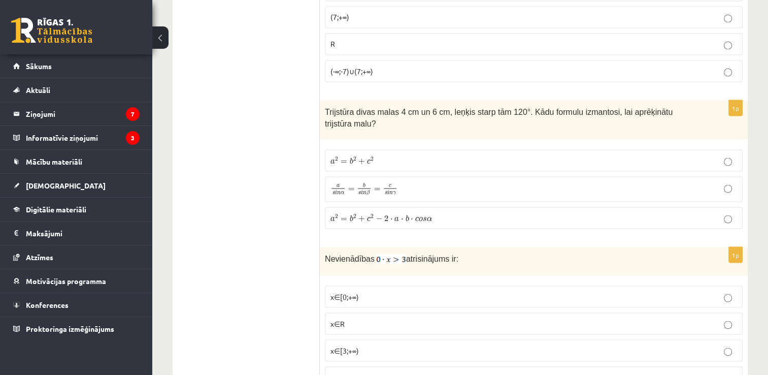
scroll to position [1863, 0]
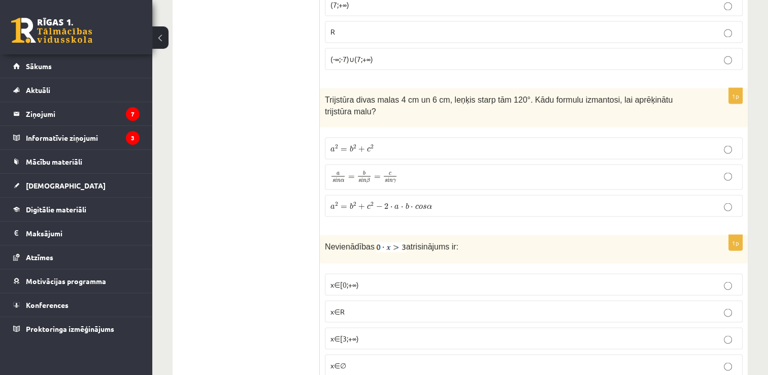
click at [669, 143] on p "a 2 = b 2 + c 2 a 2 = b 2 + c 2" at bounding box center [534, 148] width 407 height 11
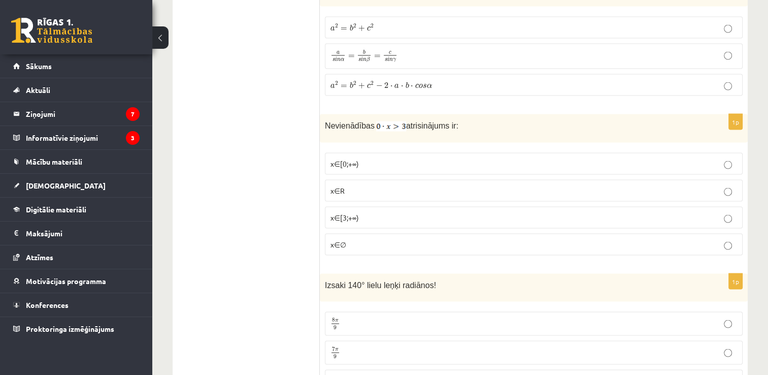
scroll to position [1996, 0]
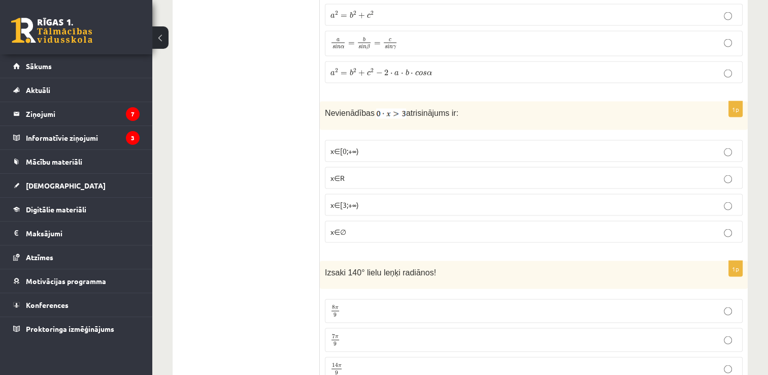
click at [686, 227] on p "x∈∅" at bounding box center [534, 232] width 407 height 11
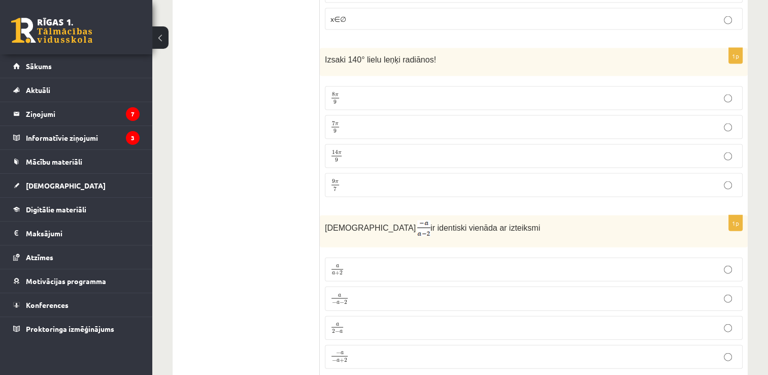
scroll to position [2215, 0]
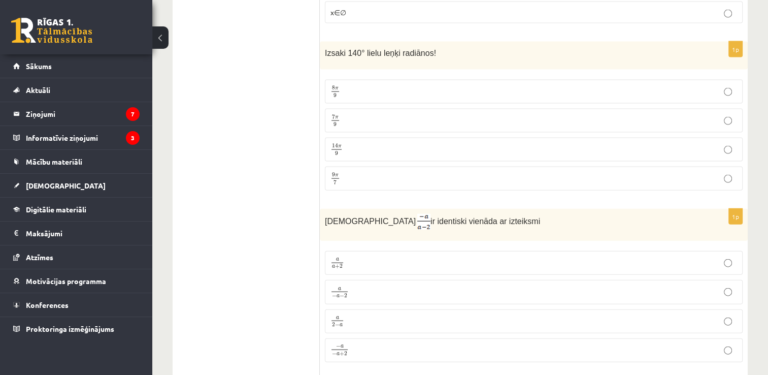
click at [610, 114] on p "7 π 9 7 π 9" at bounding box center [534, 120] width 407 height 13
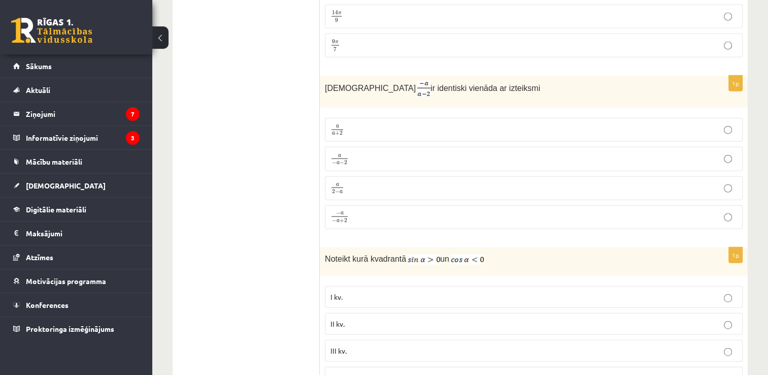
scroll to position [2361, 0]
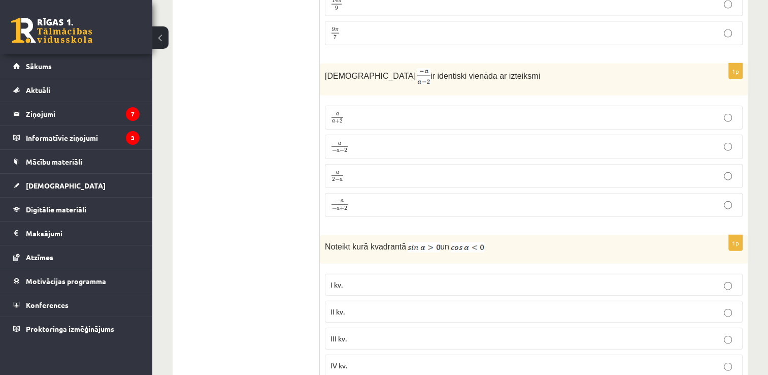
click at [437, 140] on p "a − a − 2 a − a − 2" at bounding box center [534, 146] width 407 height 13
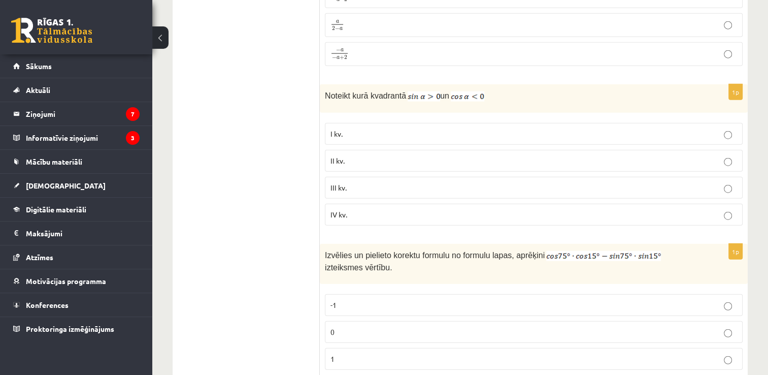
scroll to position [2518, 0]
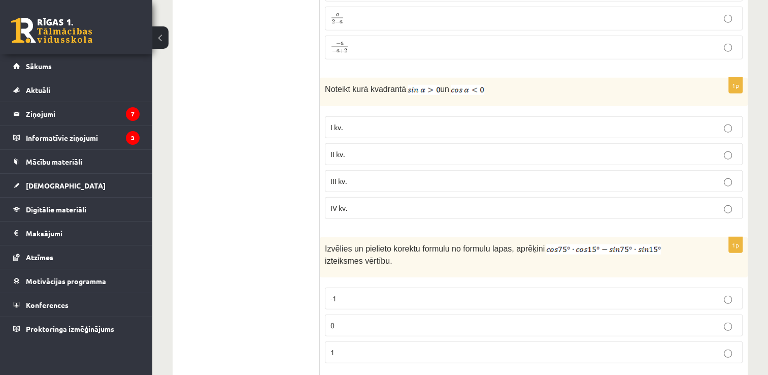
click at [674, 197] on label "IV kv." at bounding box center [534, 208] width 418 height 22
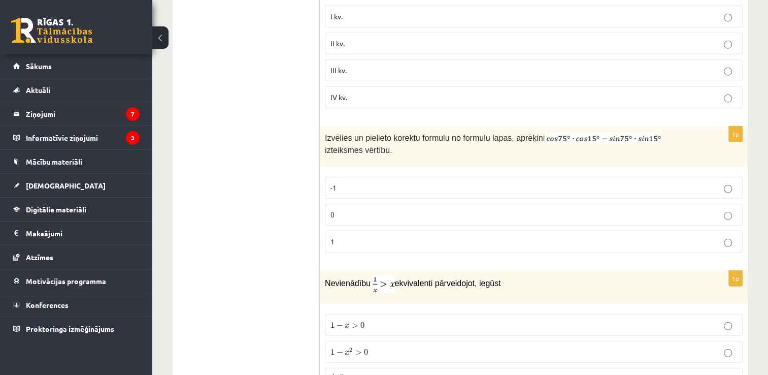
scroll to position [2623, 0]
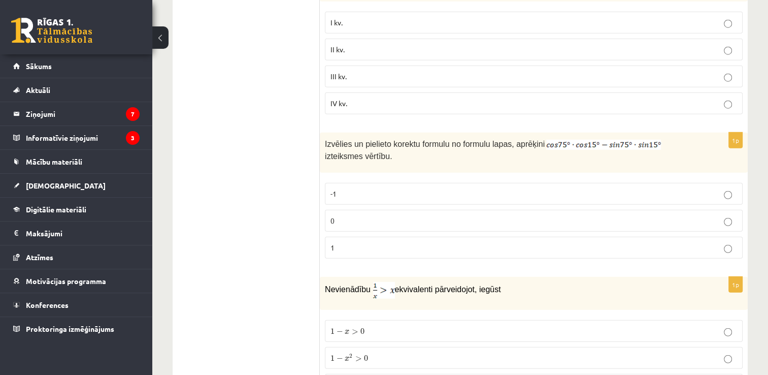
click at [524, 215] on p "0" at bounding box center [534, 220] width 407 height 11
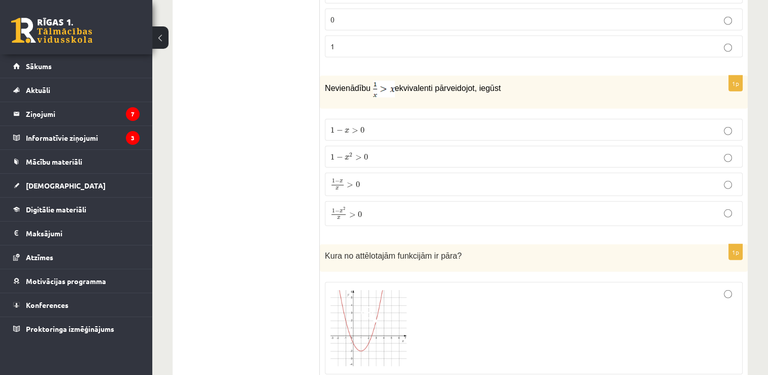
scroll to position [2836, 0]
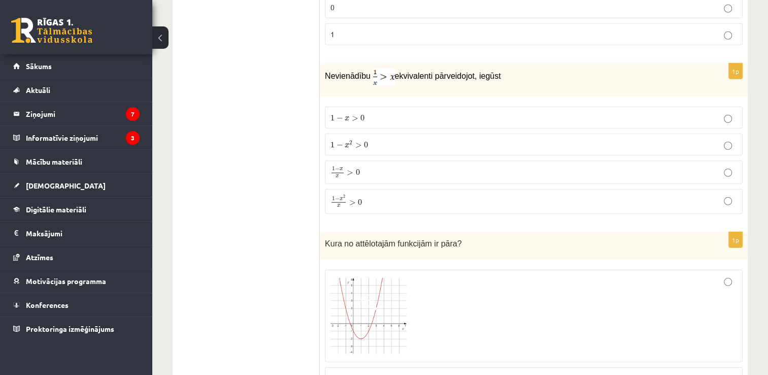
click at [352, 200] on span ">" at bounding box center [352, 202] width 7 height 5
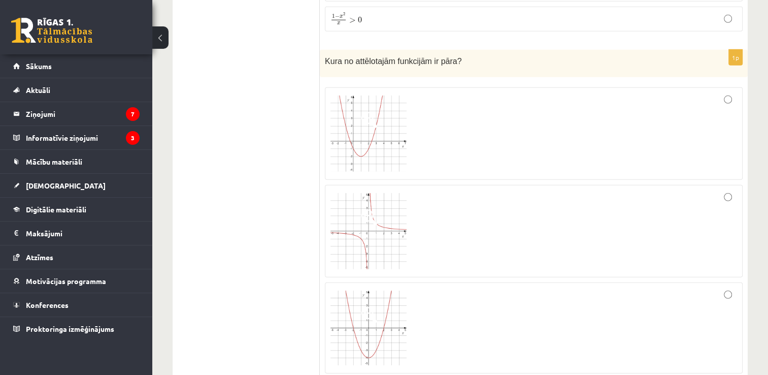
scroll to position [3025, 0]
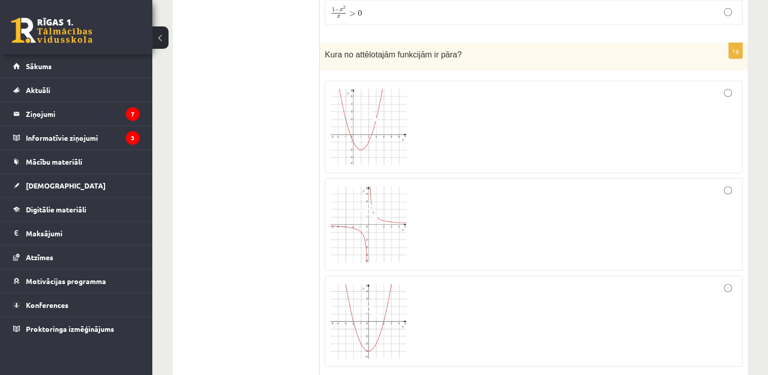
click at [531, 285] on div at bounding box center [534, 321] width 407 height 80
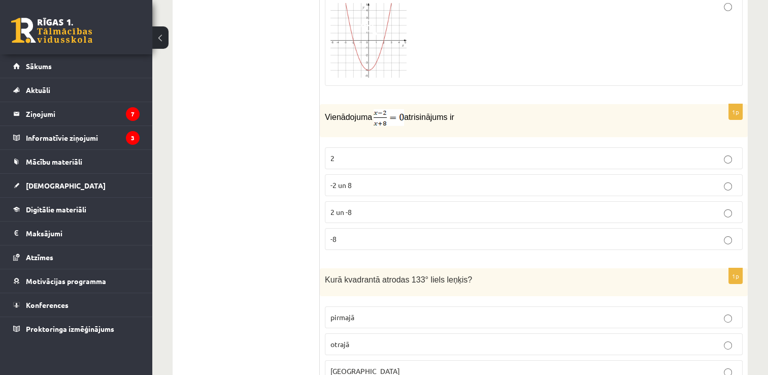
scroll to position [3312, 0]
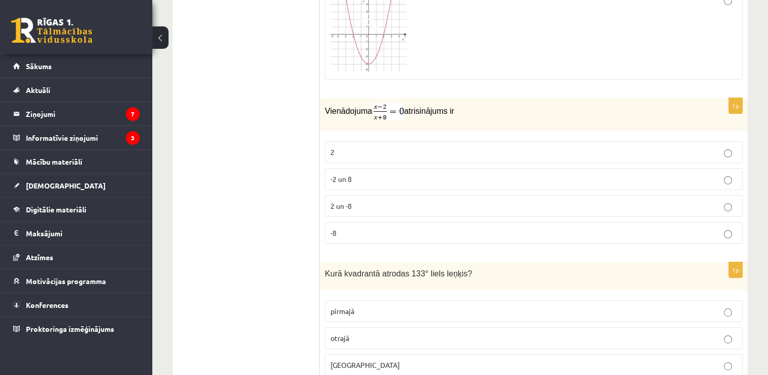
click at [674, 147] on p "2" at bounding box center [534, 152] width 407 height 11
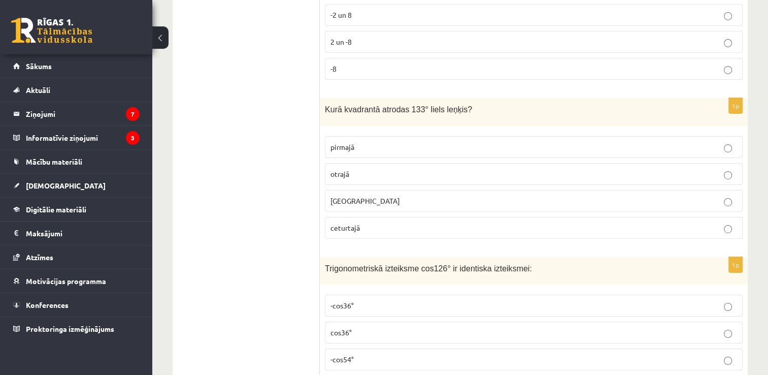
scroll to position [3488, 0]
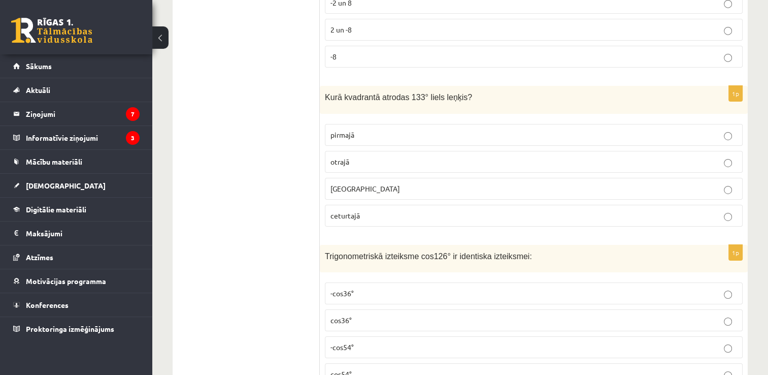
click at [706, 156] on p "otrajā" at bounding box center [534, 161] width 407 height 11
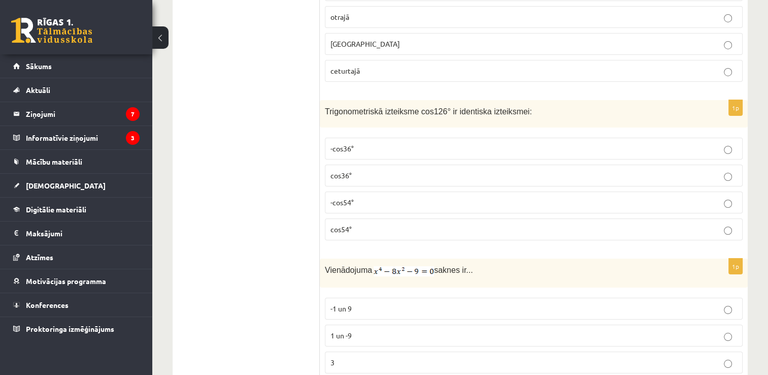
scroll to position [3646, 0]
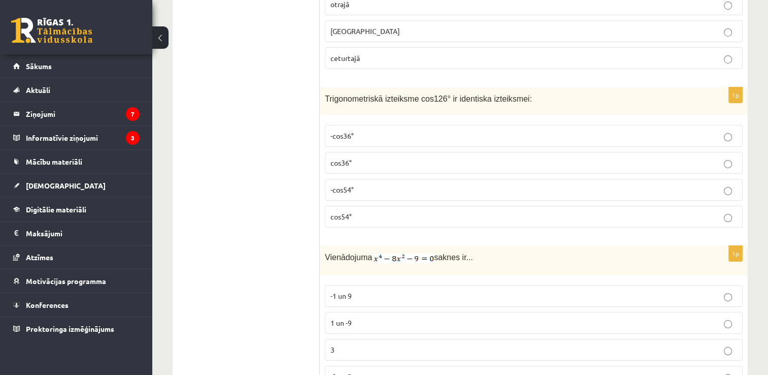
click at [479, 157] on p "cos36°" at bounding box center [534, 162] width 407 height 11
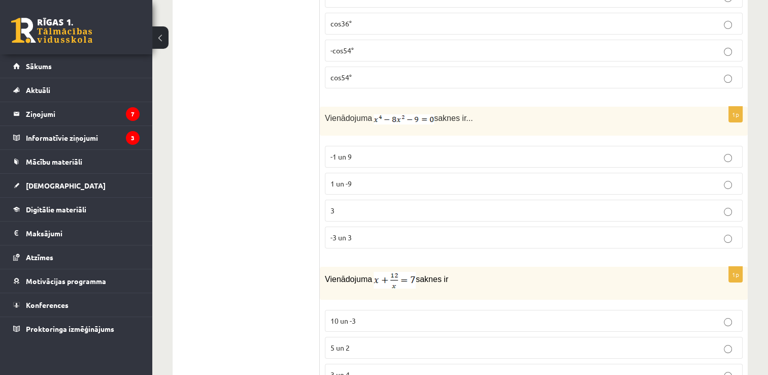
scroll to position [3791, 0]
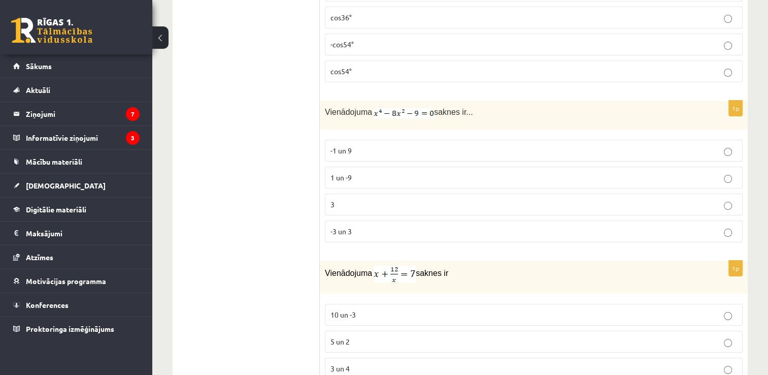
click at [600, 226] on p "-3 un 3" at bounding box center [534, 231] width 407 height 11
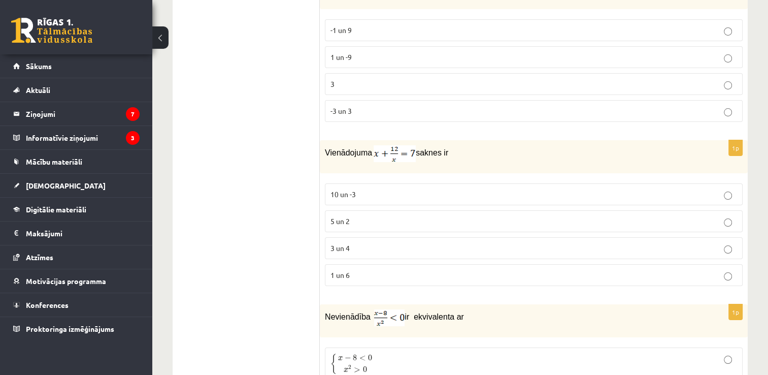
scroll to position [3954, 0]
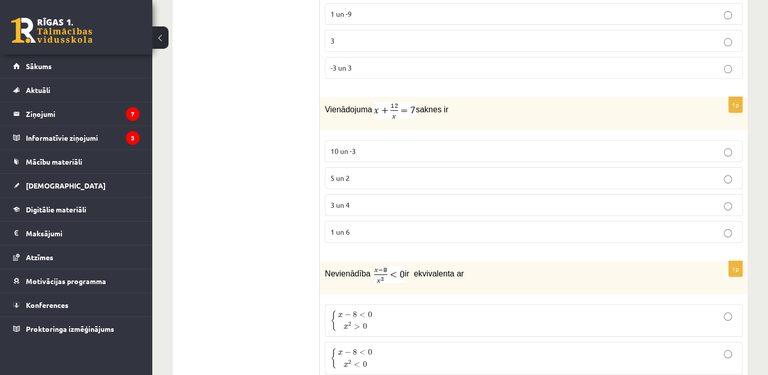
click at [591, 200] on p "3 un 4" at bounding box center [534, 205] width 407 height 11
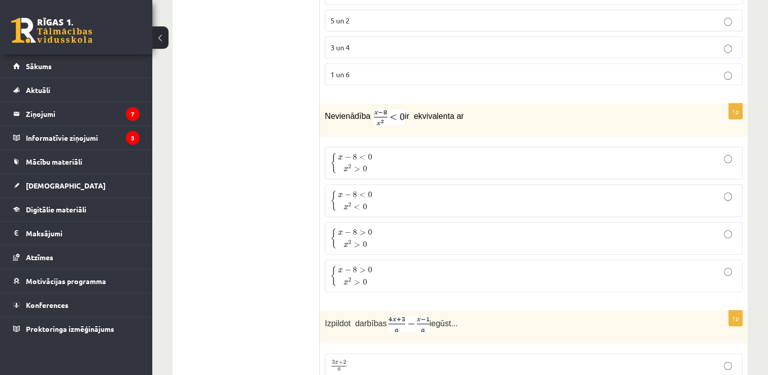
scroll to position [4118, 0]
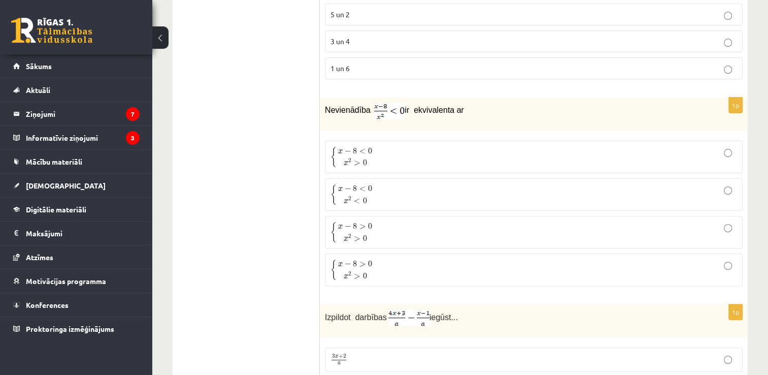
click at [487, 184] on p "{ x − 8 < 0 x 2 < 0 { x − 8 < 0 x 2 < 0" at bounding box center [534, 194] width 407 height 21
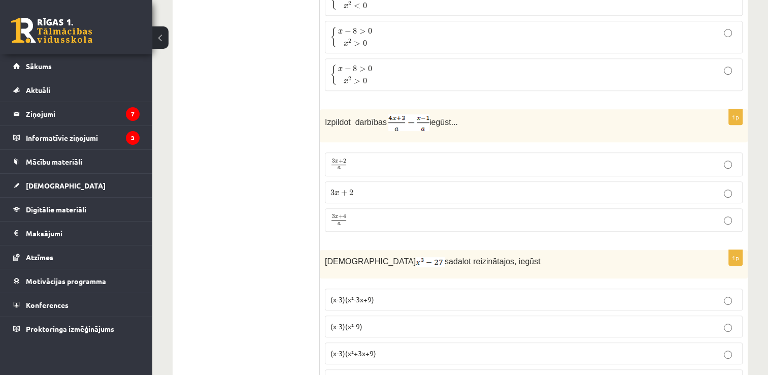
scroll to position [4307, 0]
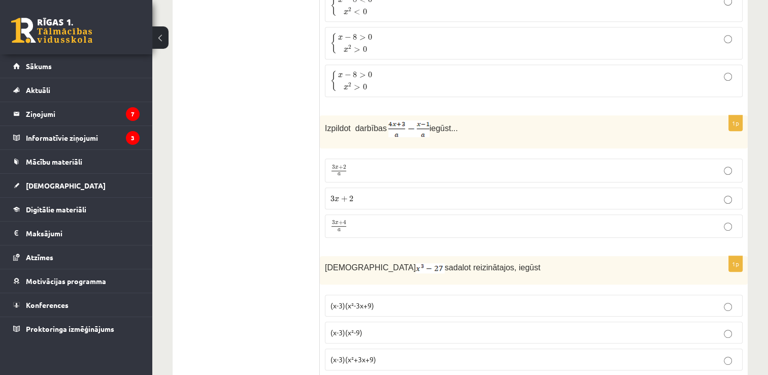
click at [658, 220] on p "3 x + 4 a 3 x + 4 a" at bounding box center [534, 226] width 407 height 13
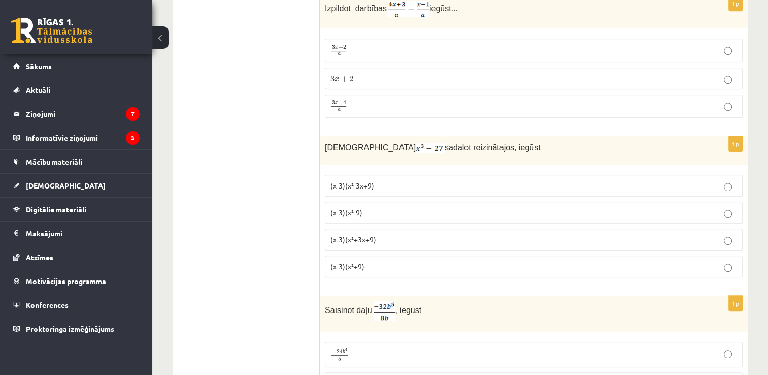
scroll to position [4439, 0]
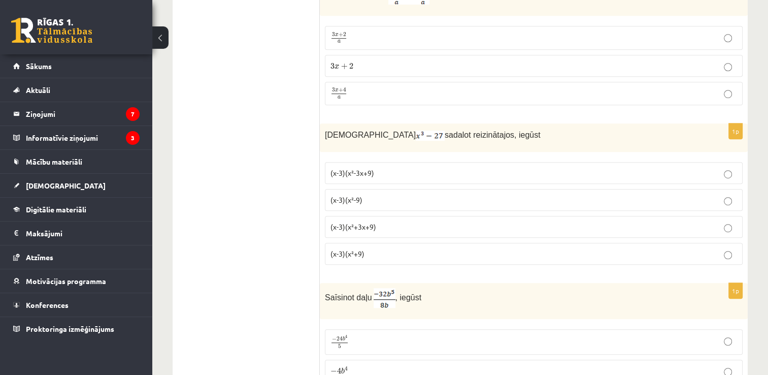
click at [504, 216] on label "(x-3)(x²+3x+9)" at bounding box center [534, 227] width 418 height 22
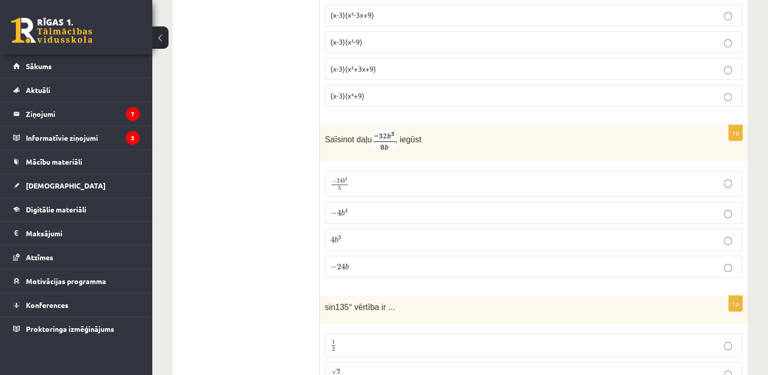
scroll to position [4603, 0]
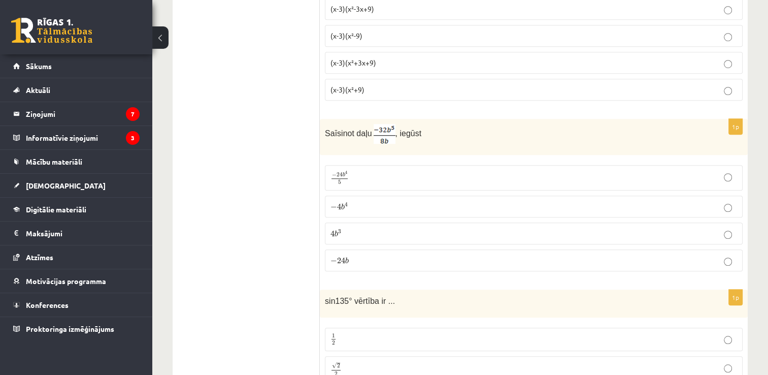
click at [576, 201] on p "− 4 b 4 − 4 b 4" at bounding box center [534, 206] width 407 height 11
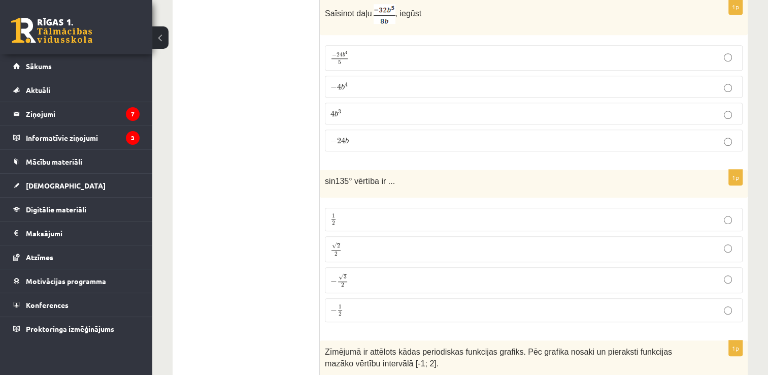
scroll to position [4767, 0]
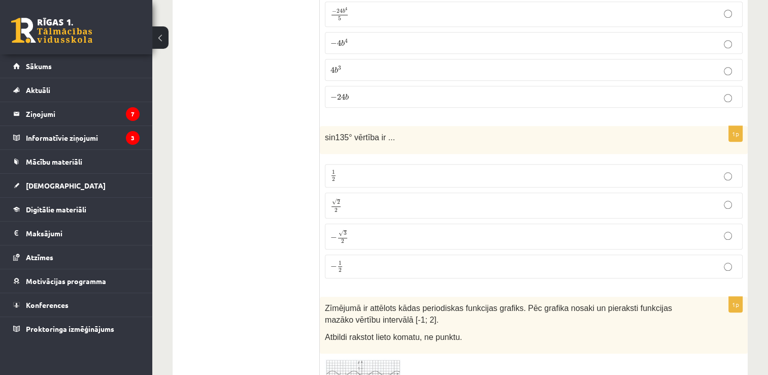
click at [538, 198] on p "√ 2 2 2 2" at bounding box center [534, 205] width 407 height 15
drag, startPoint x: 768, startPoint y: 331, endPoint x: 766, endPoint y: 348, distance: 17.4
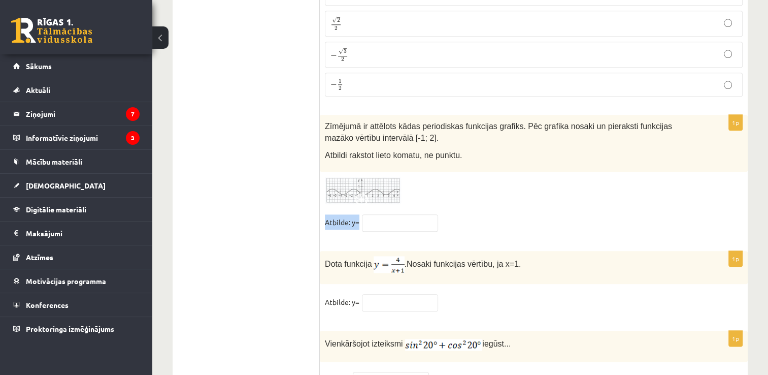
scroll to position [4943, 0]
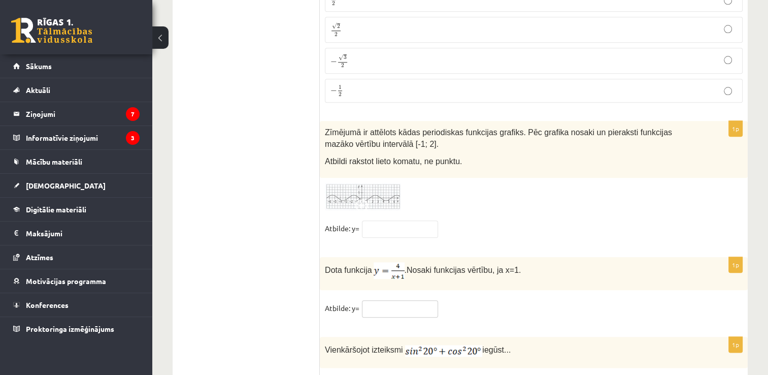
click at [418, 300] on input "text" at bounding box center [400, 308] width 76 height 17
click at [484, 300] on fieldset "Atbilde: y=" at bounding box center [534, 310] width 418 height 21
click at [414, 300] on input "text" at bounding box center [400, 308] width 76 height 17
click at [483, 300] on fieldset "Atbilde: y=" at bounding box center [534, 310] width 418 height 21
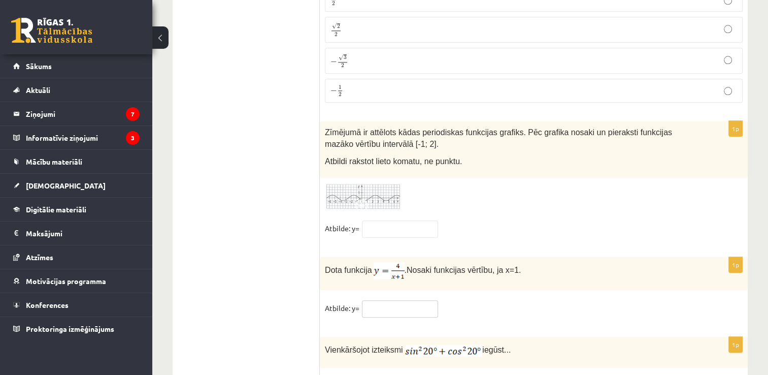
click at [428, 300] on input "text" at bounding box center [400, 308] width 76 height 17
type input "*"
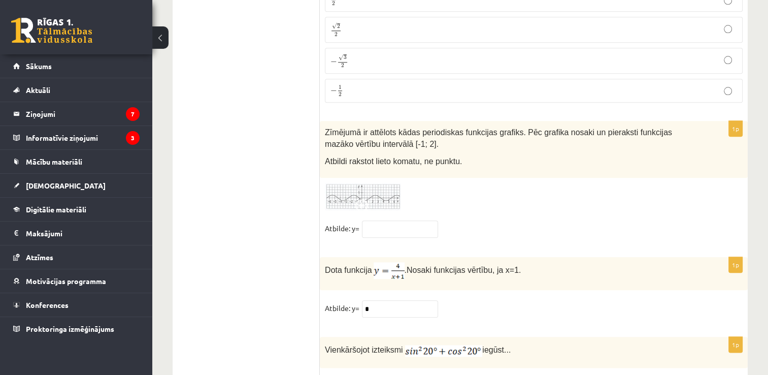
type input "*"
click at [396, 220] on input "text" at bounding box center [400, 228] width 76 height 17
click at [455, 220] on fieldset "Atbilde: y=" at bounding box center [534, 230] width 418 height 21
click at [364, 183] on img at bounding box center [363, 197] width 76 height 28
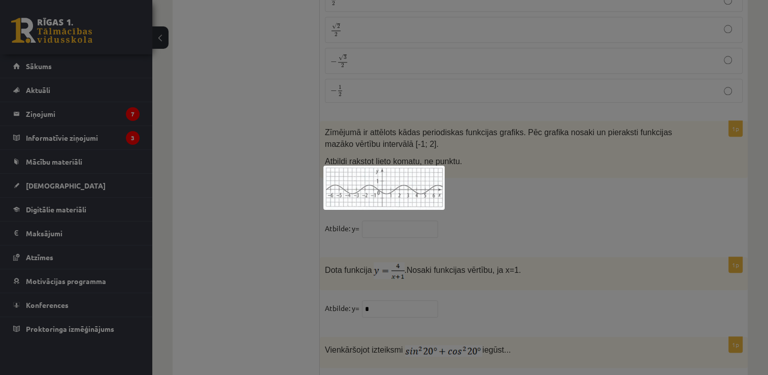
click at [491, 189] on div at bounding box center [384, 187] width 768 height 375
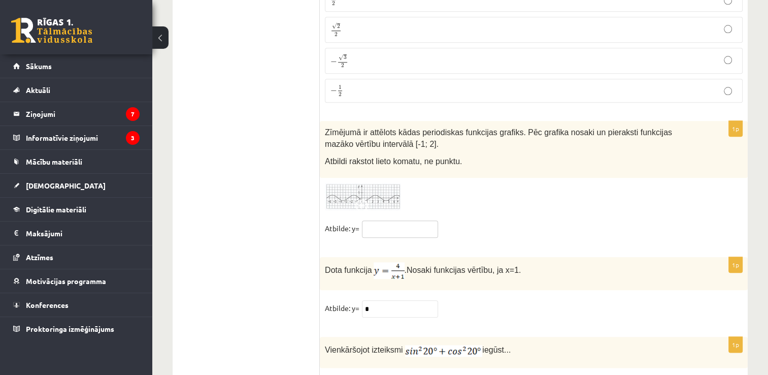
click at [412, 220] on input "text" at bounding box center [400, 228] width 76 height 17
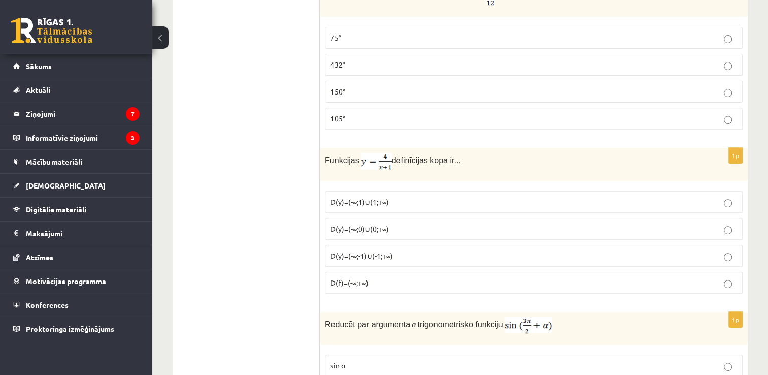
scroll to position [0, 0]
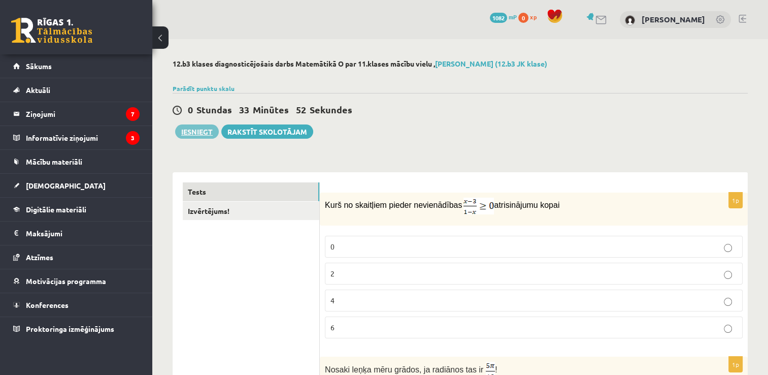
type input "*"
click at [203, 131] on button "Iesniegt" at bounding box center [197, 131] width 44 height 14
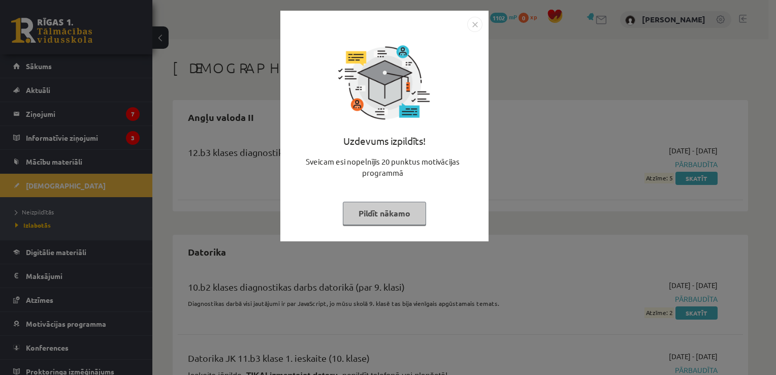
click at [469, 24] on img "Close" at bounding box center [474, 24] width 15 height 15
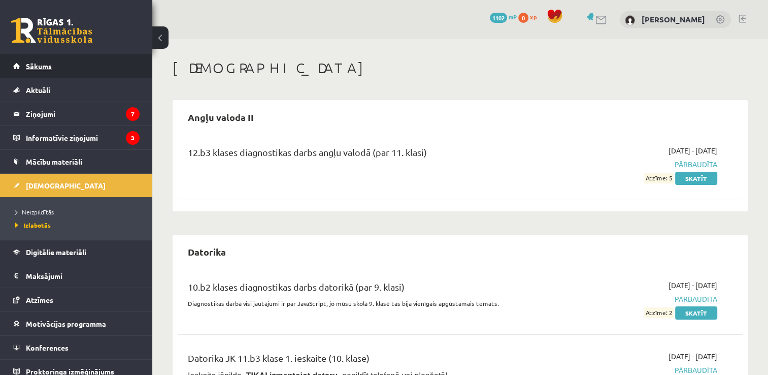
click at [101, 61] on link "Sākums" at bounding box center [76, 65] width 126 height 23
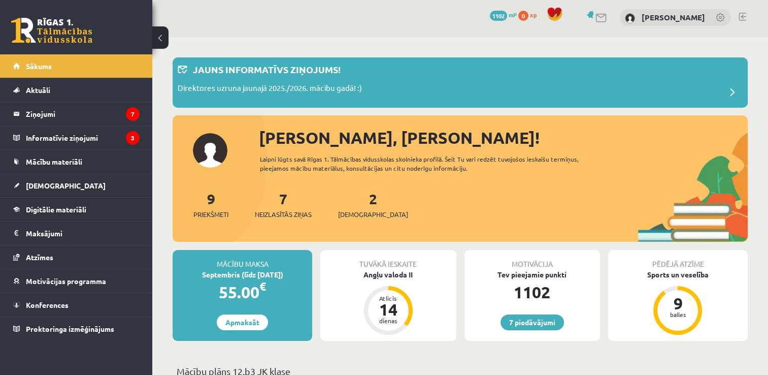
scroll to position [6, 0]
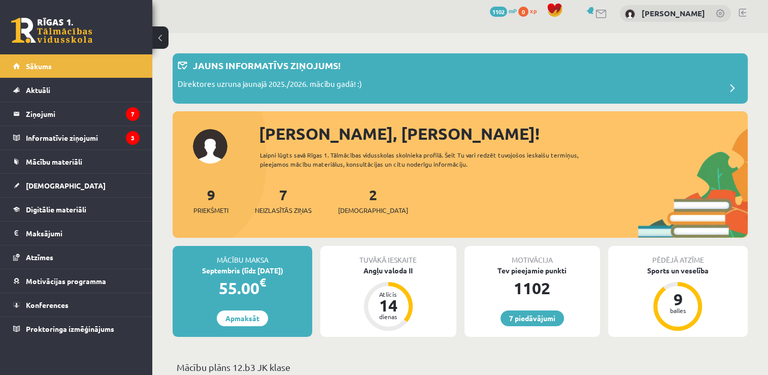
click at [743, 13] on link at bounding box center [743, 13] width 8 height 8
